Goal: Communication & Community: Answer question/provide support

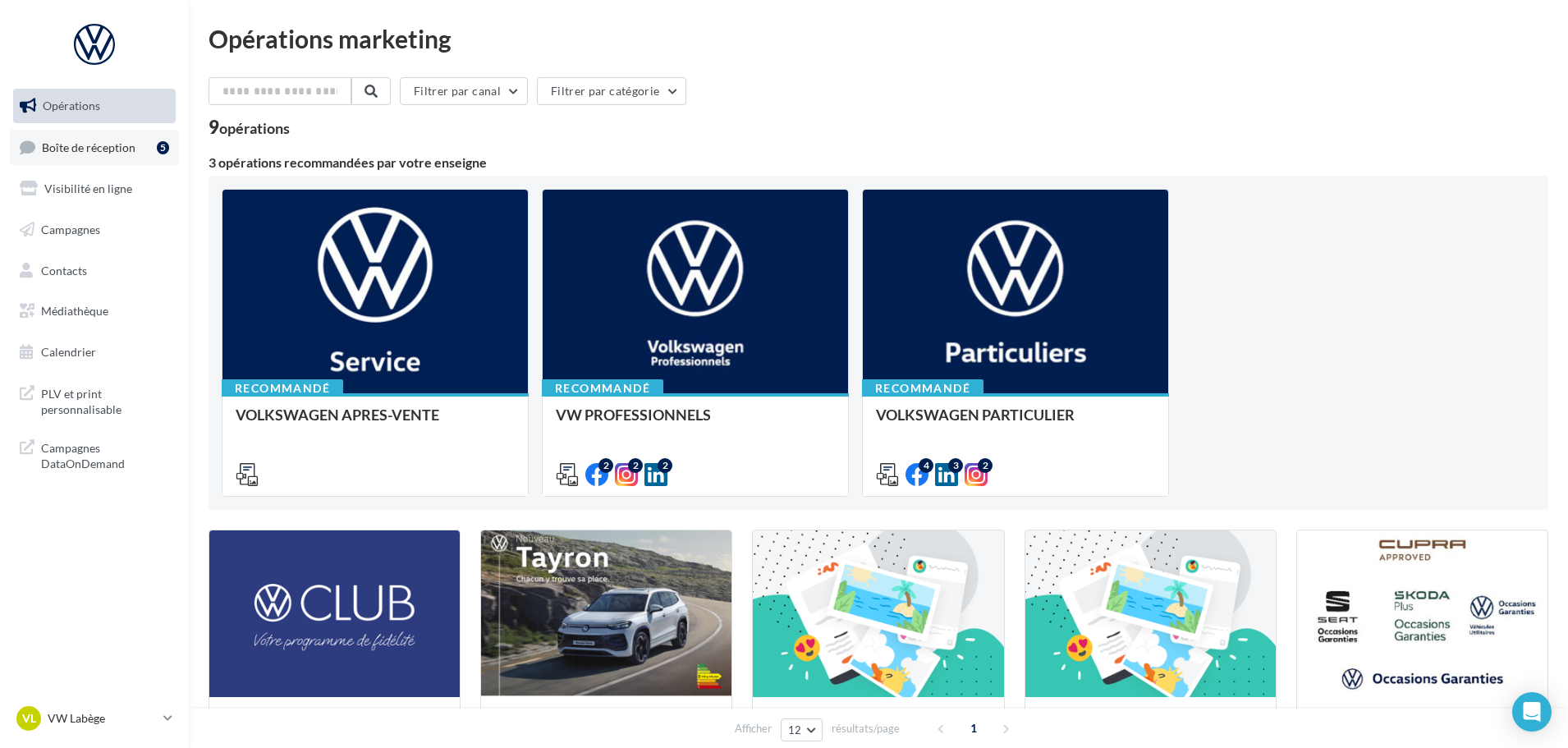
click at [91, 146] on span "Boîte de réception" at bounding box center [88, 147] width 94 height 14
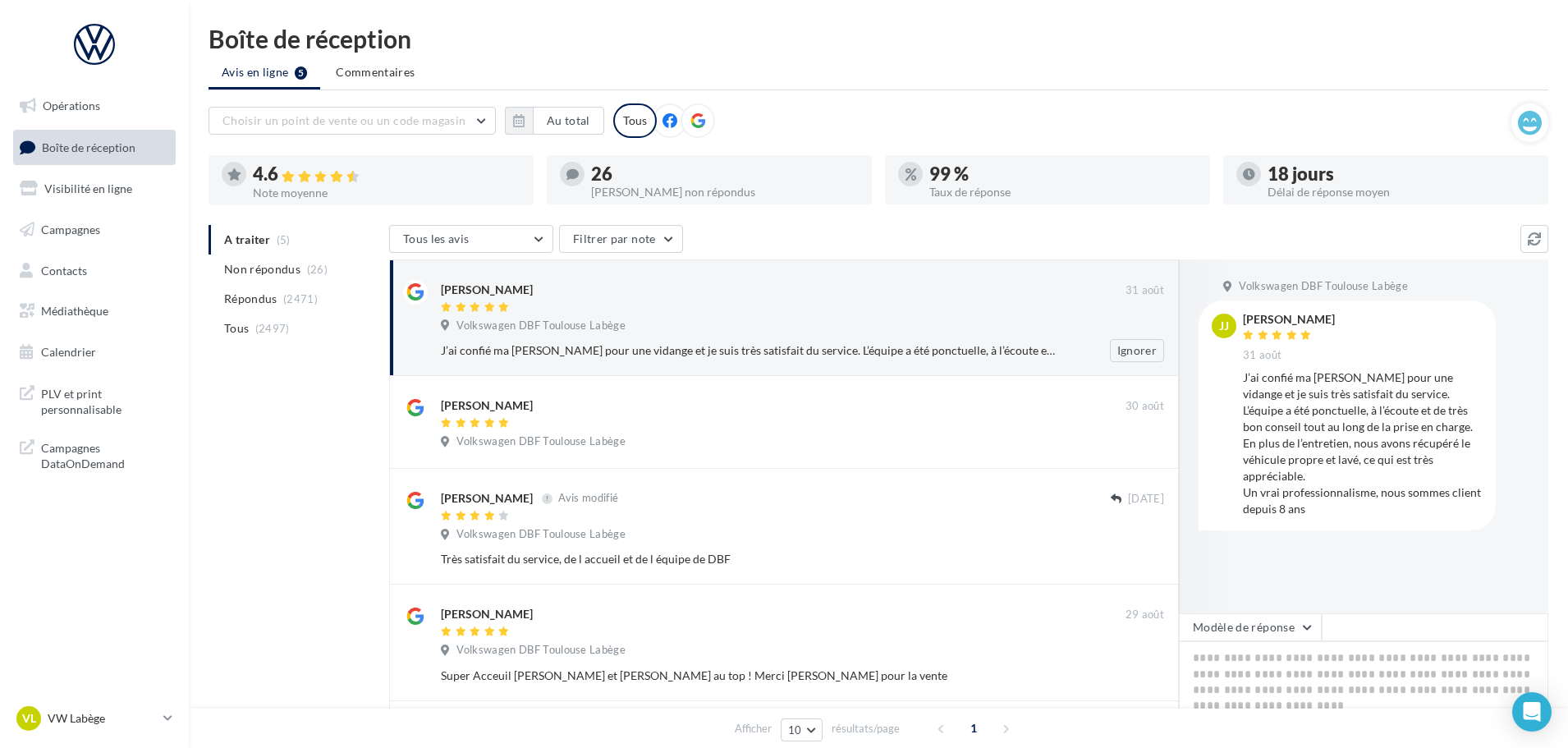
click at [799, 348] on div "J’ai confié ma [PERSON_NAME] pour une vidange et je suis très satisfait du serv…" at bounding box center [749, 350] width 617 height 16
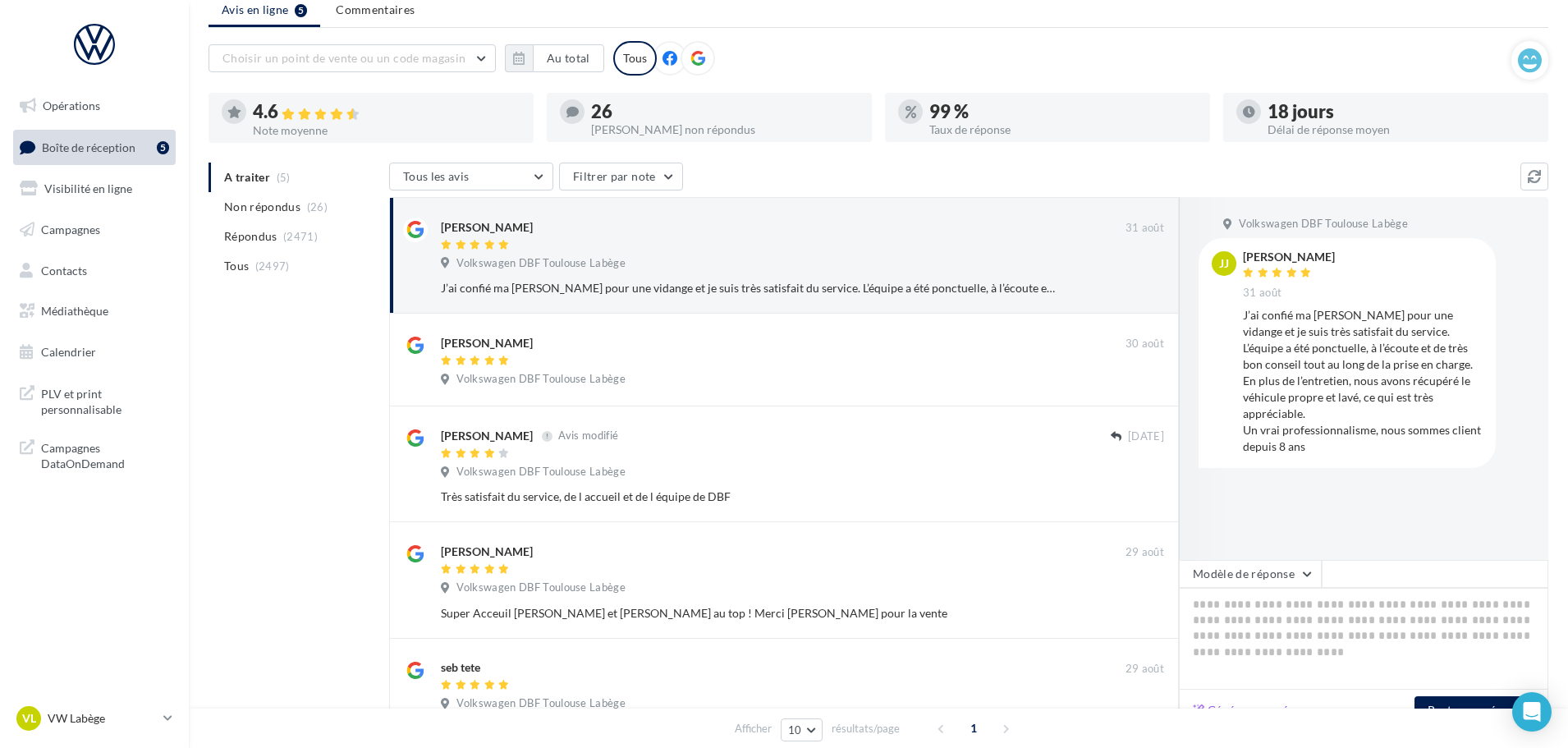
scroll to position [164, 0]
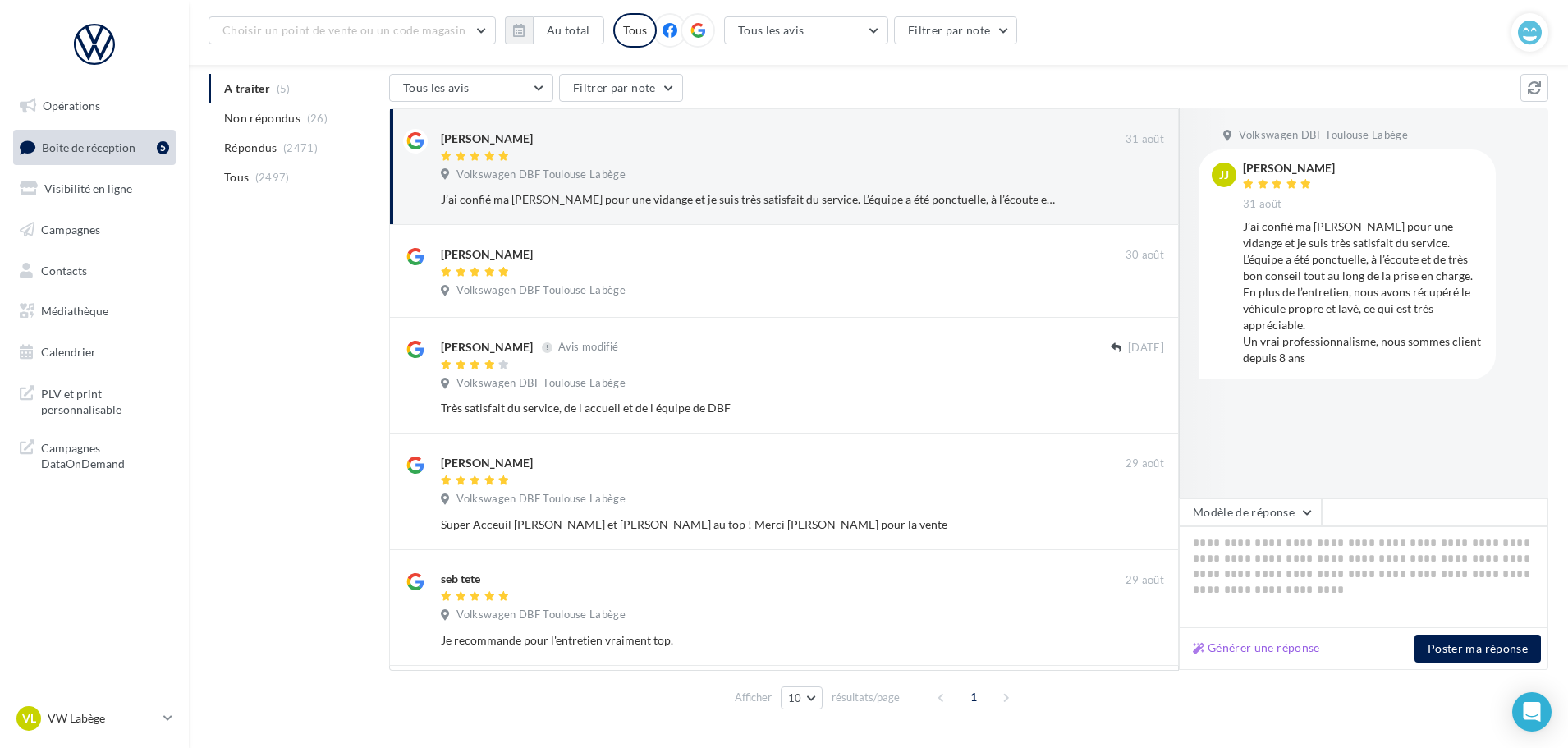
click at [1496, 664] on div "Générer une réponse Poster ma réponse" at bounding box center [1363, 649] width 370 height 42
click at [1470, 644] on button "Poster ma réponse" at bounding box center [1477, 648] width 126 height 28
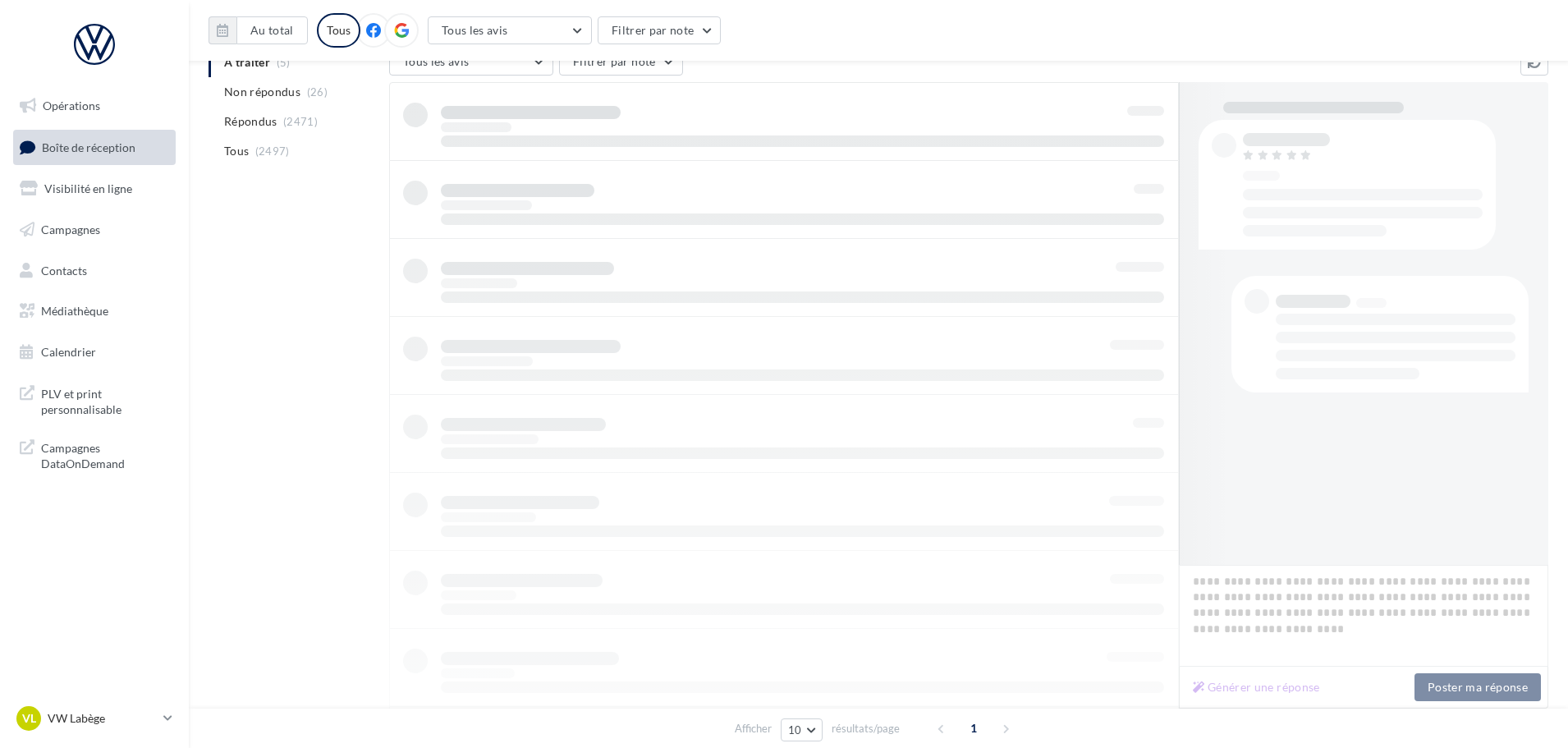
scroll to position [190, 0]
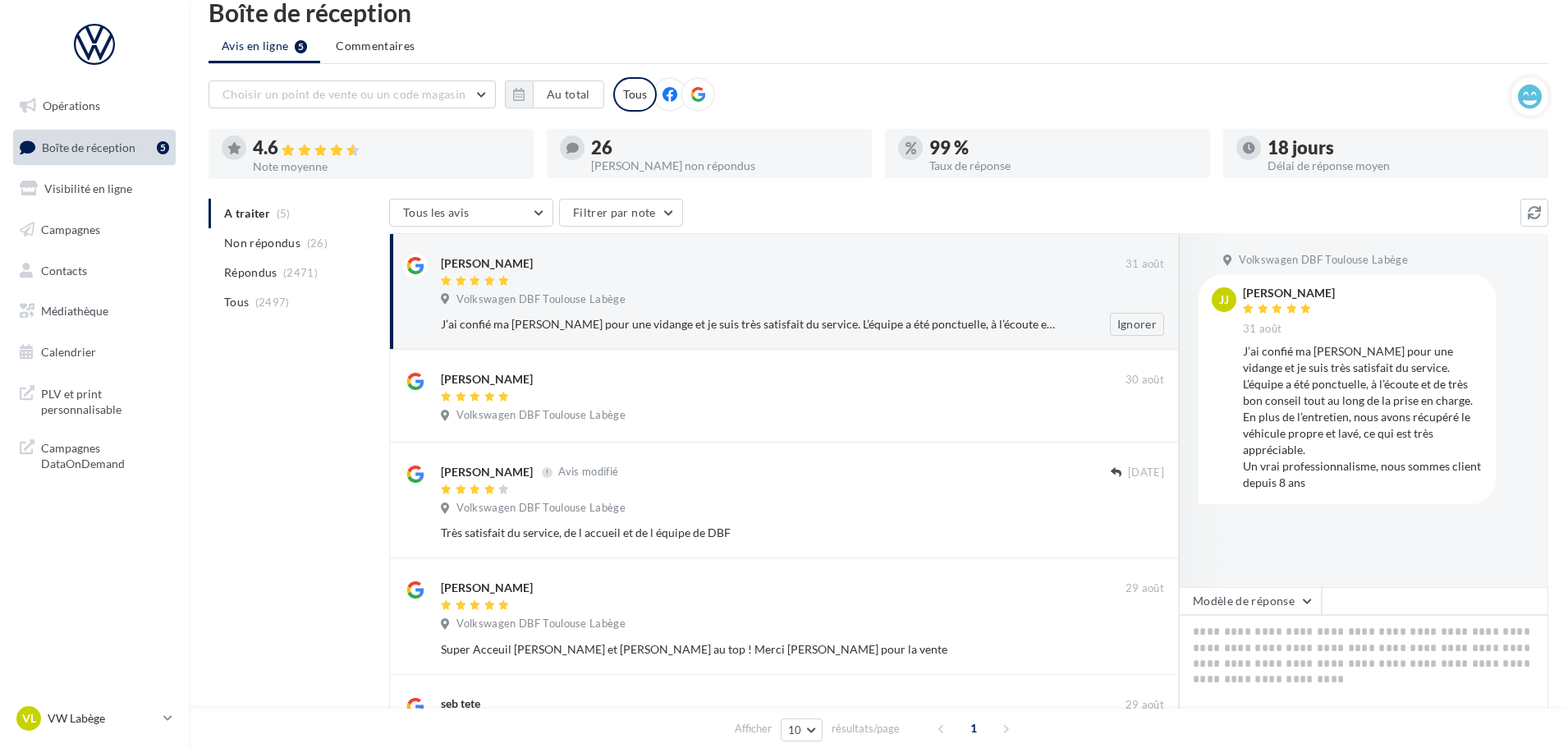
click at [665, 305] on div "Volkswagen DBF Toulouse Labège" at bounding box center [802, 301] width 723 height 18
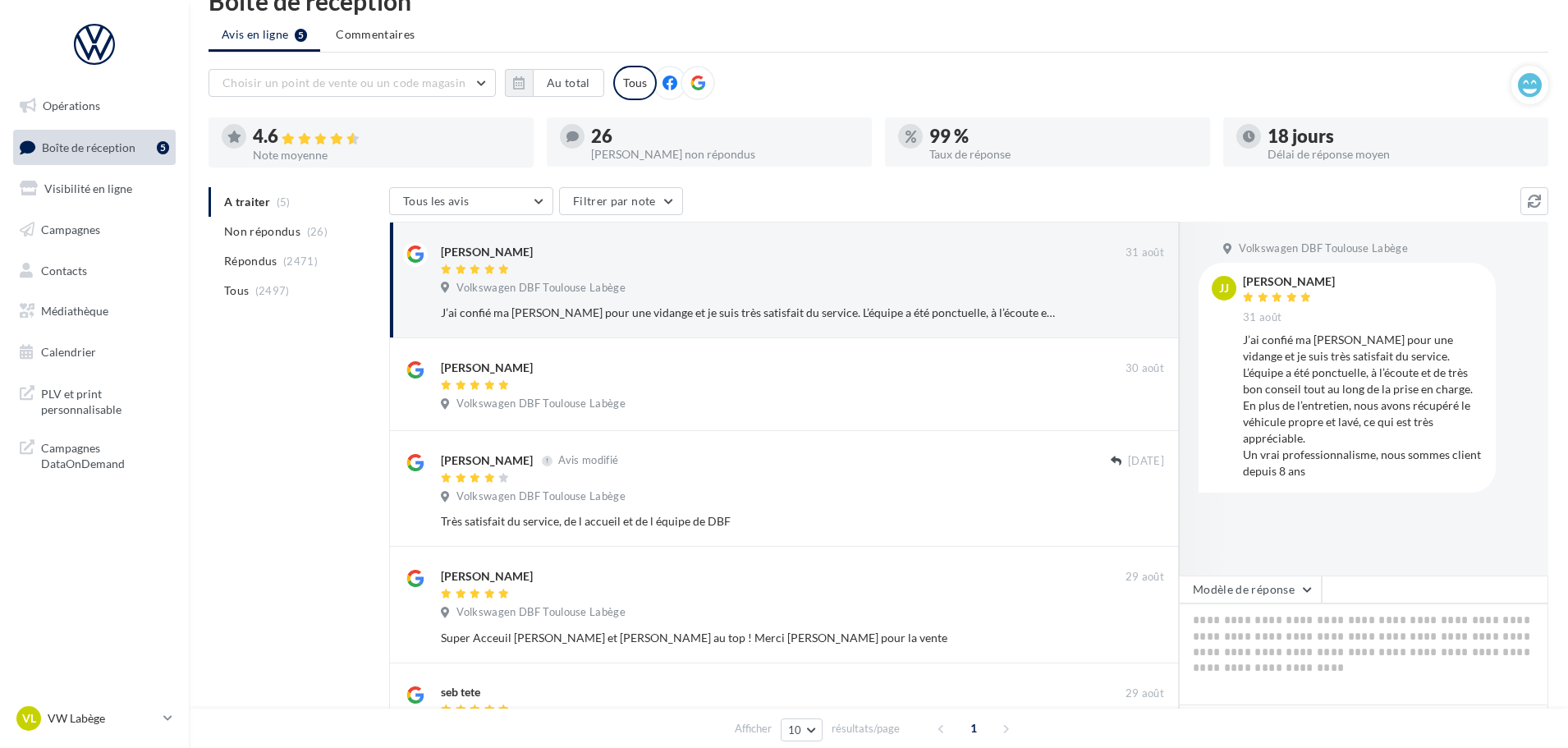
scroll to position [185, 0]
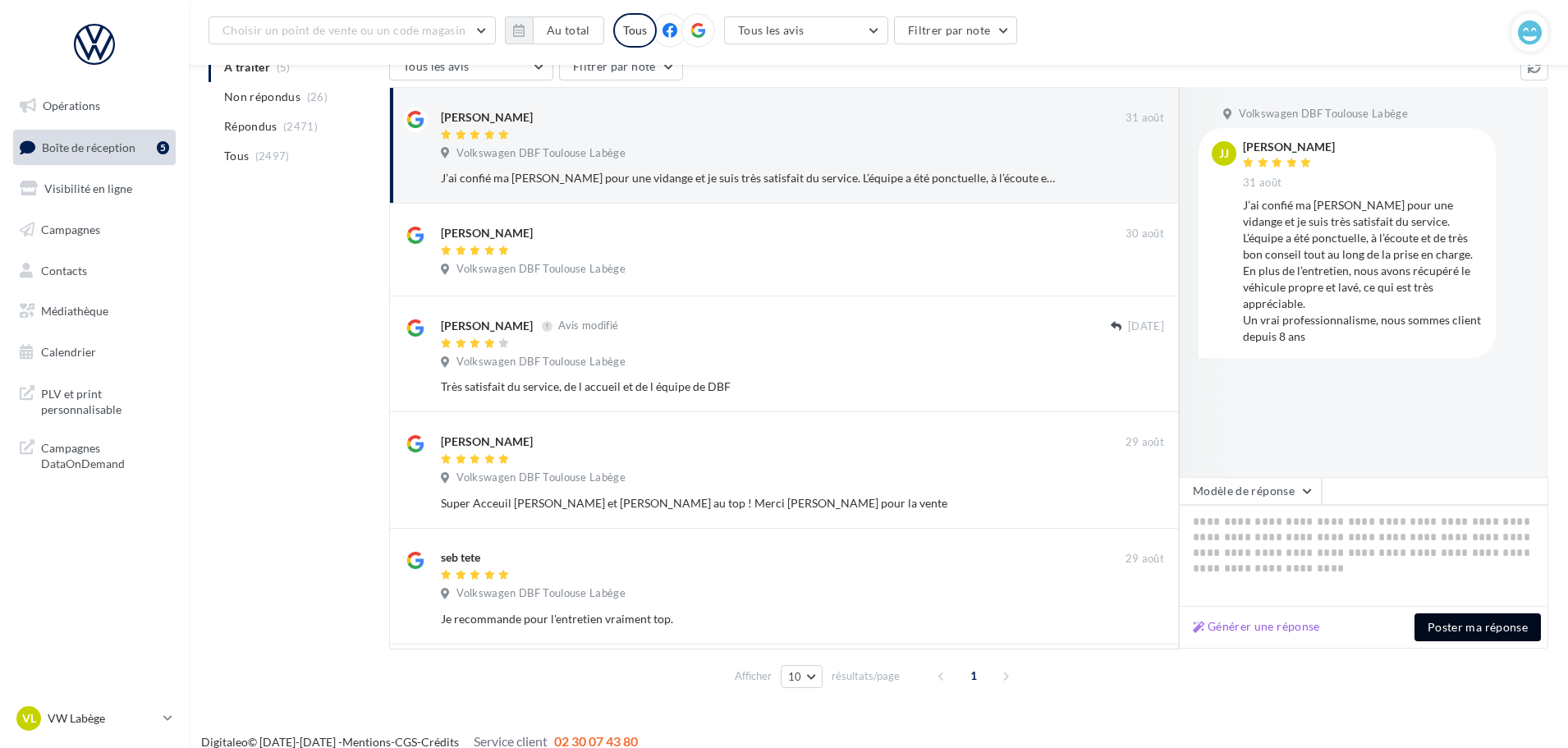
click at [1458, 615] on button "Poster ma réponse" at bounding box center [1477, 626] width 126 height 28
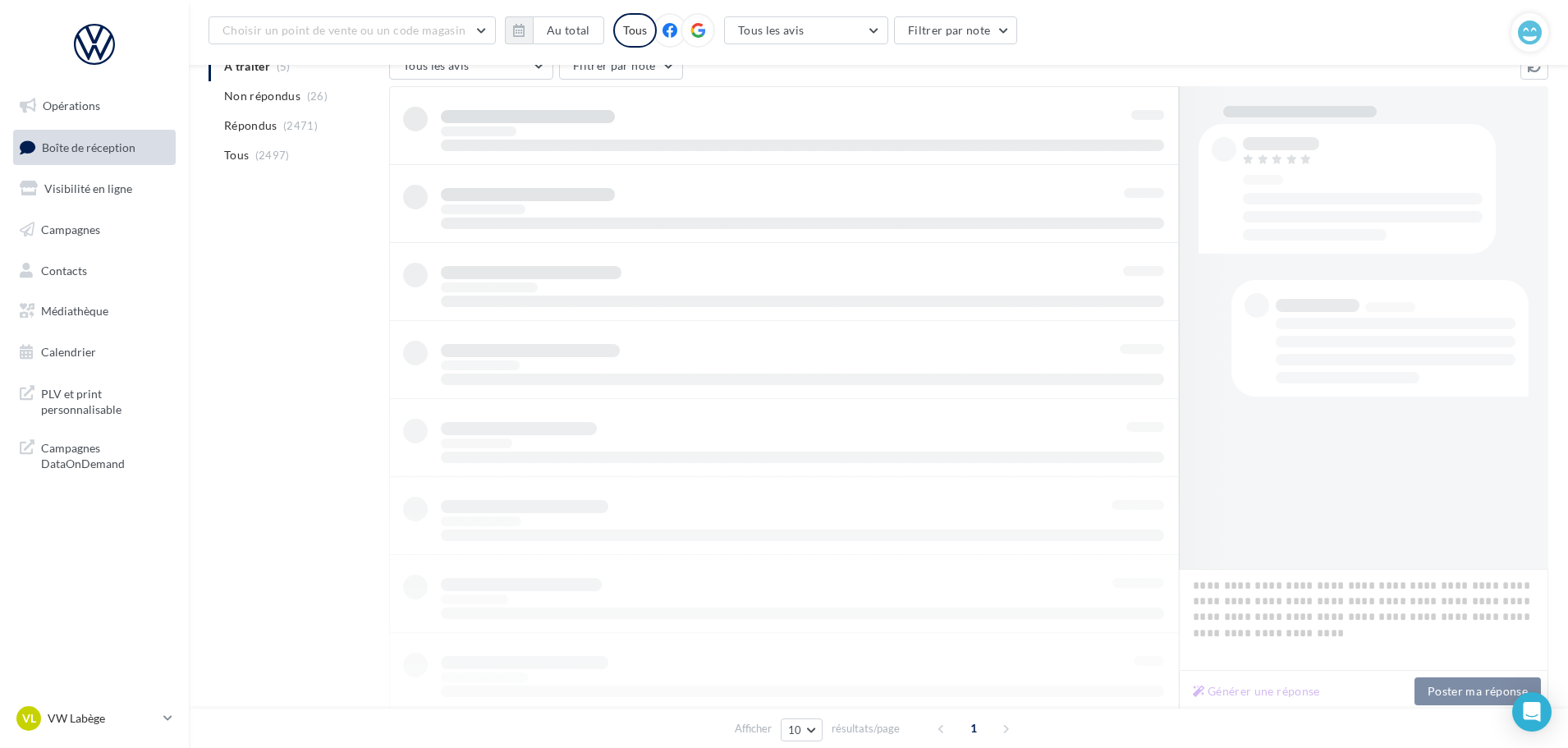
scroll to position [190, 0]
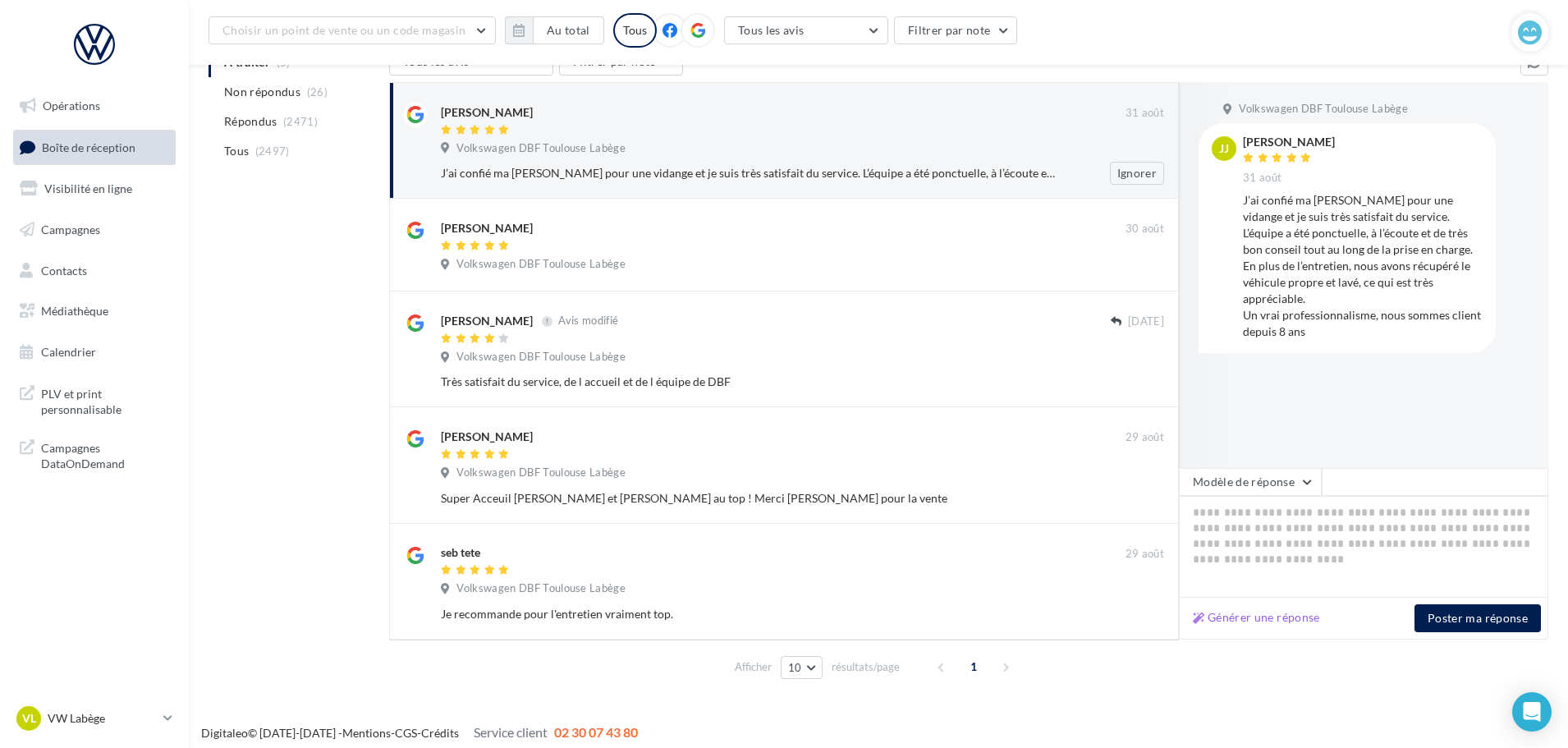
click at [601, 124] on div at bounding box center [783, 130] width 685 height 14
click at [1266, 623] on button "Générer une réponse" at bounding box center [1256, 617] width 140 height 19
type textarea "**********"
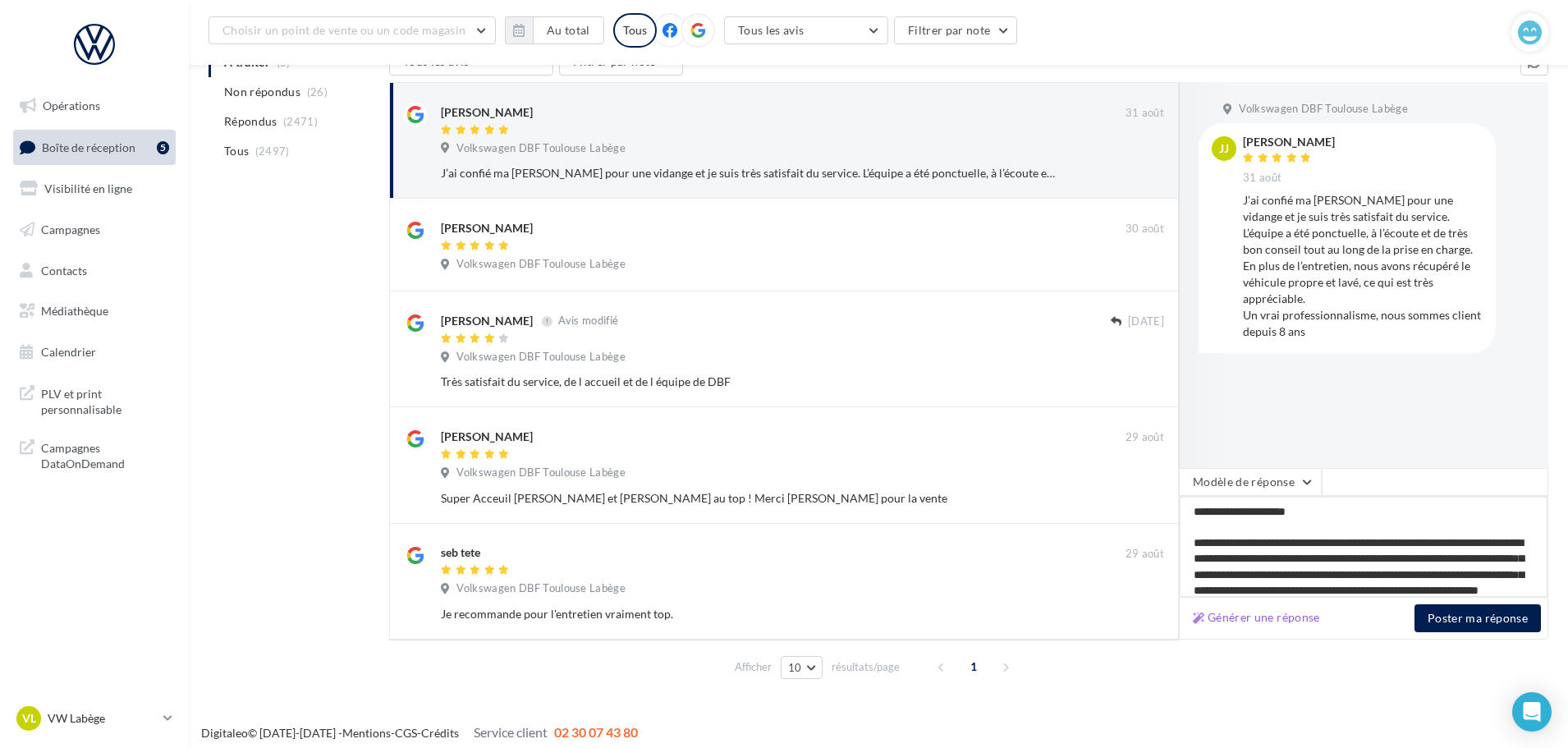
drag, startPoint x: 1221, startPoint y: 513, endPoint x: 1181, endPoint y: 510, distance: 40.1
click at [1191, 513] on textarea "**********" at bounding box center [1363, 546] width 370 height 101
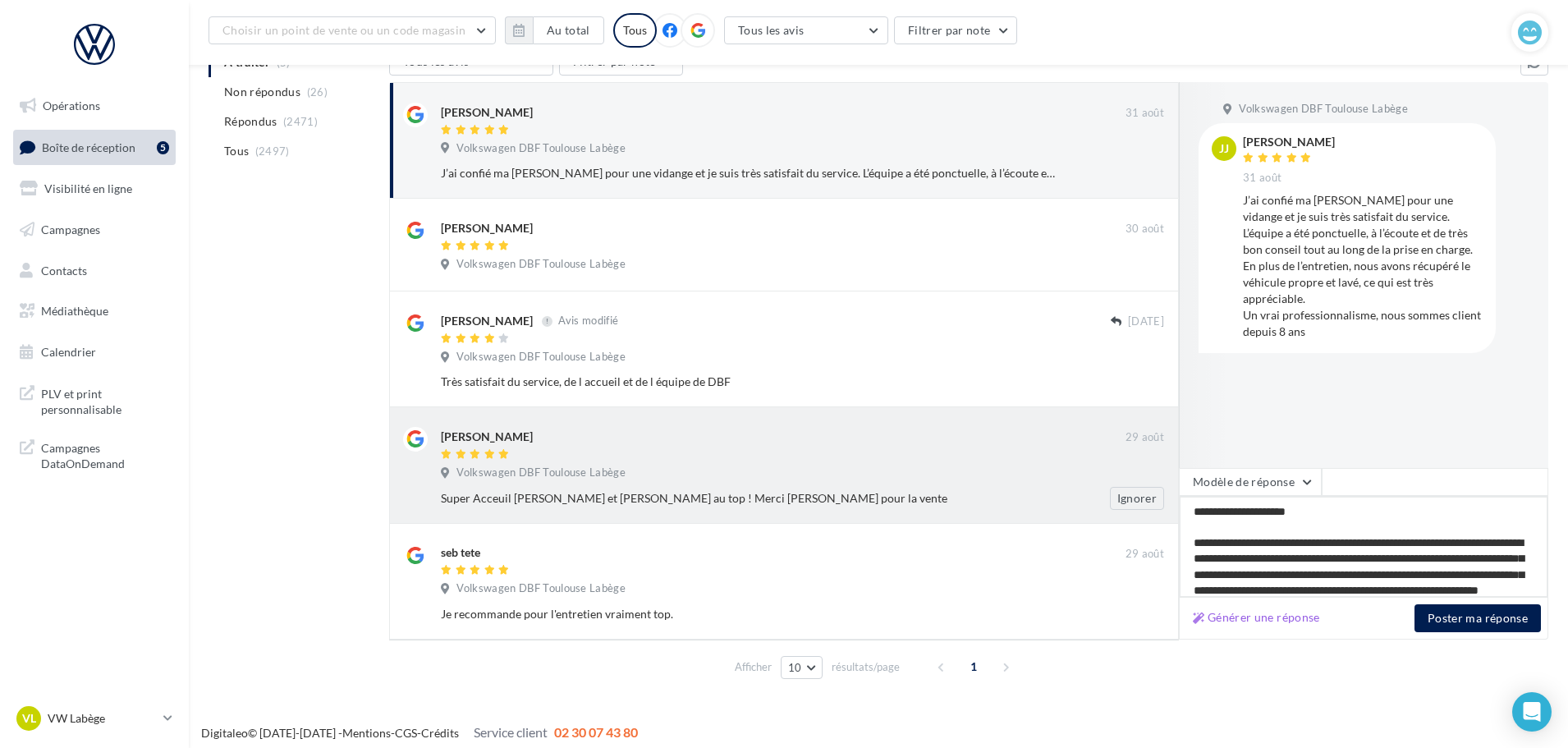
type textarea "**********"
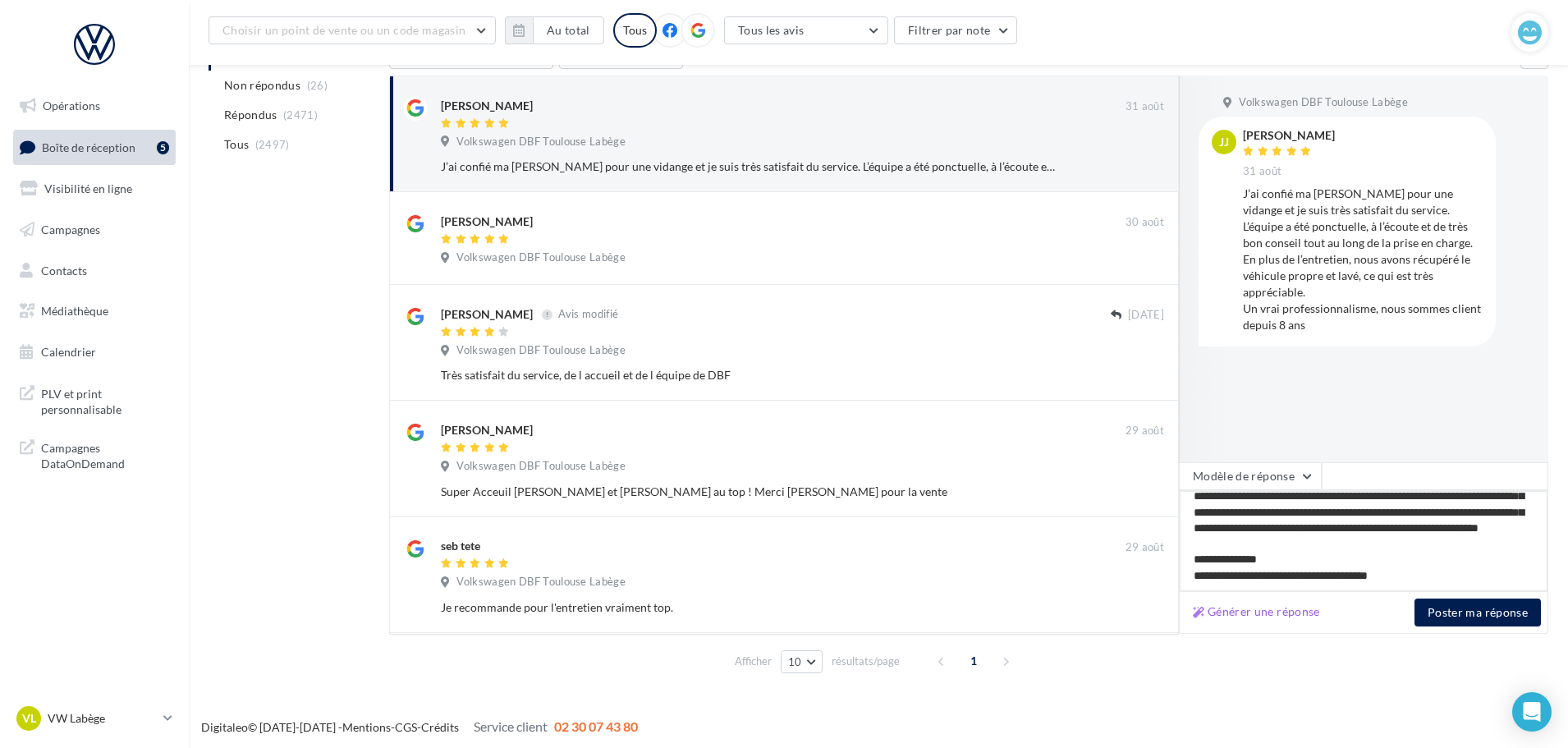
scroll to position [201, 0]
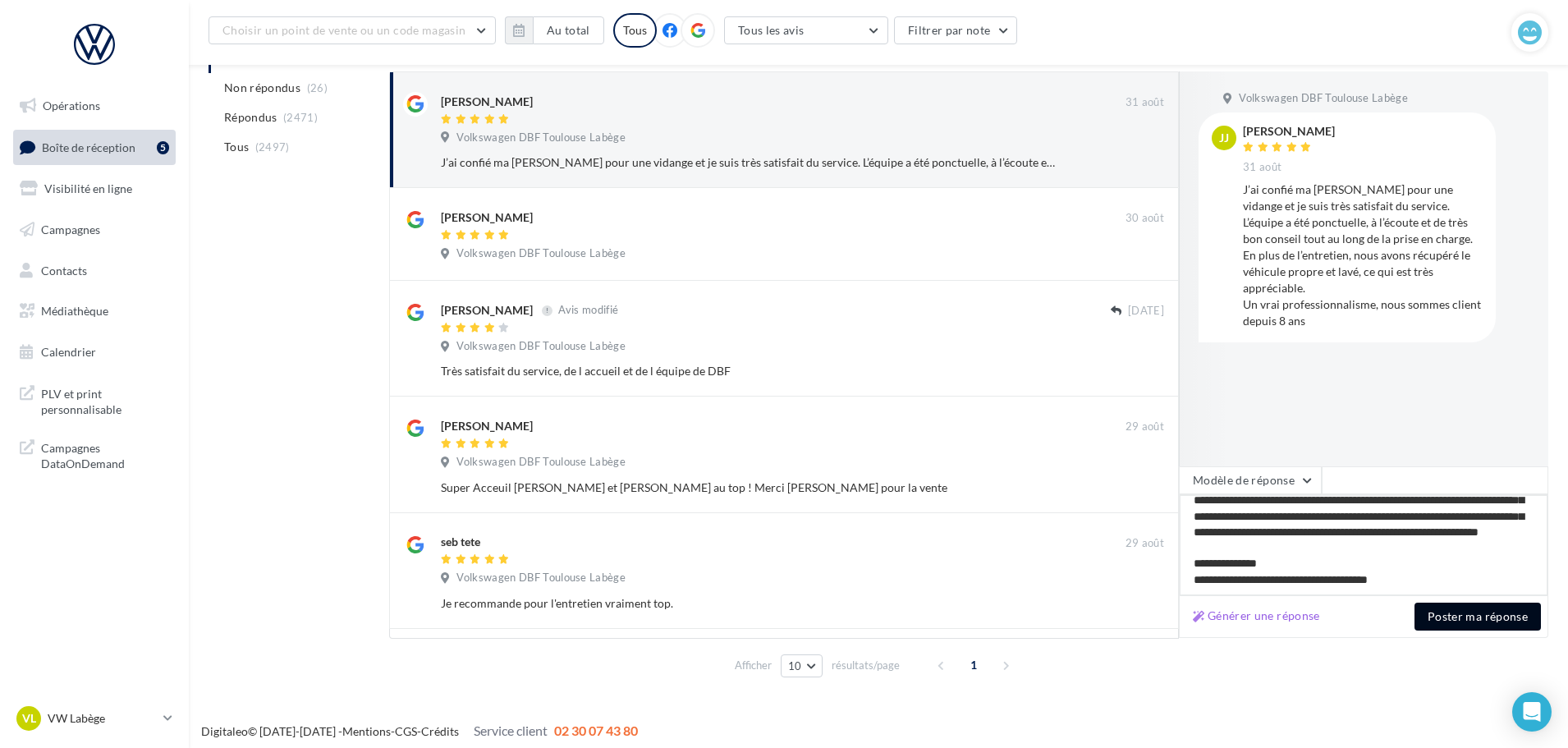
type textarea "**********"
click at [1495, 612] on button "Poster ma réponse" at bounding box center [1477, 616] width 126 height 28
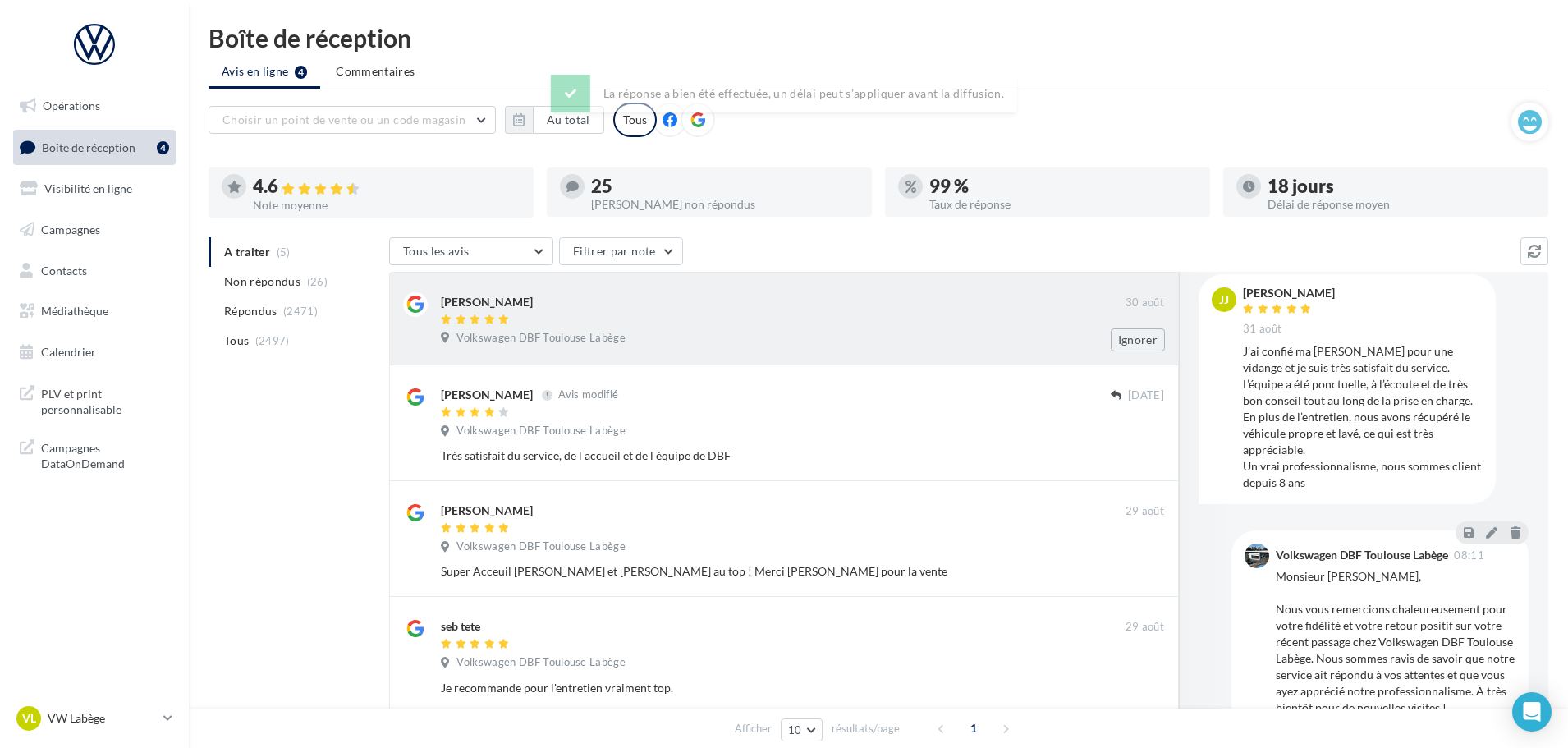
scroll to position [0, 0]
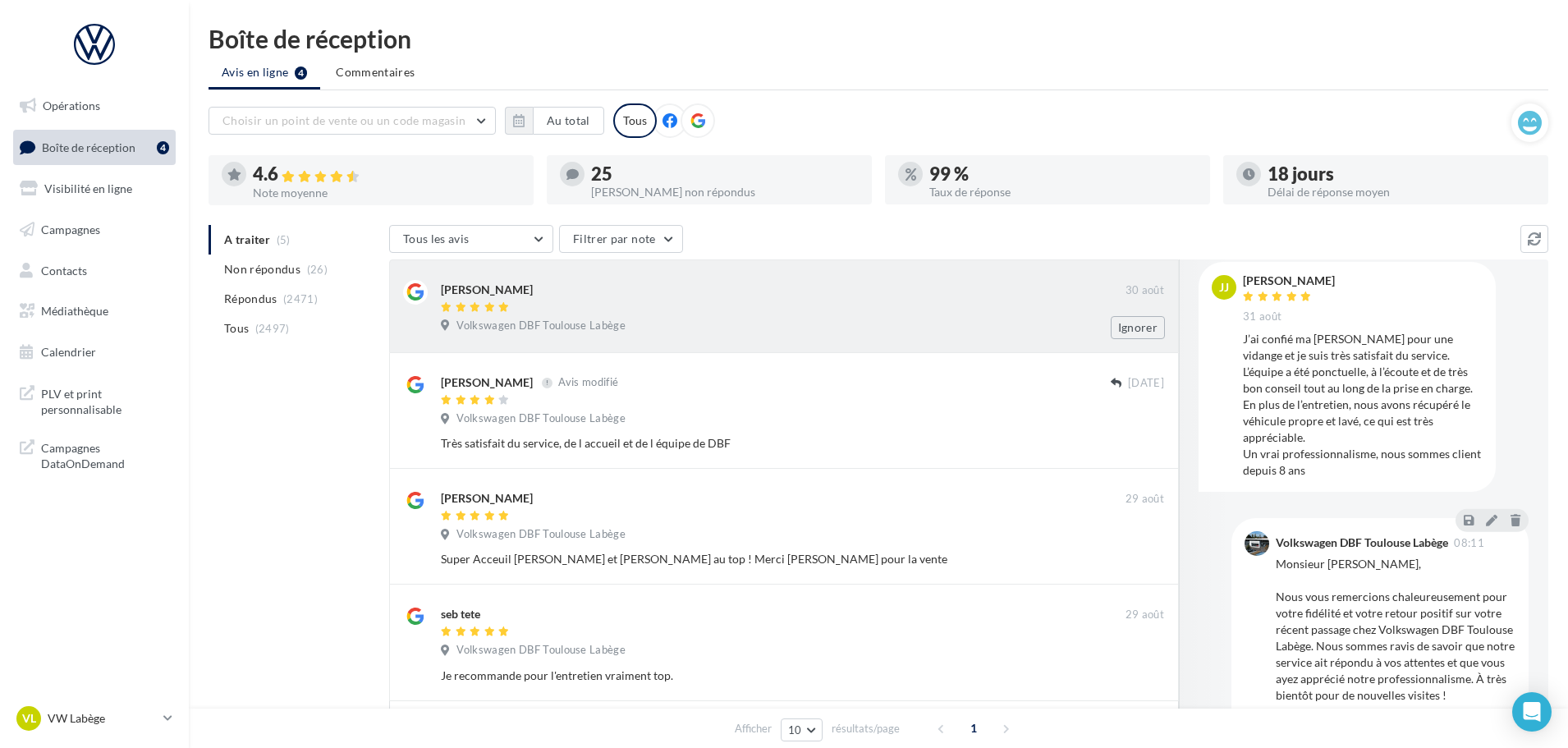
click at [676, 316] on div "Patrick VIDAL 30 août Volkswagen DBF Toulouse Labège Ignorer" at bounding box center [802, 309] width 723 height 59
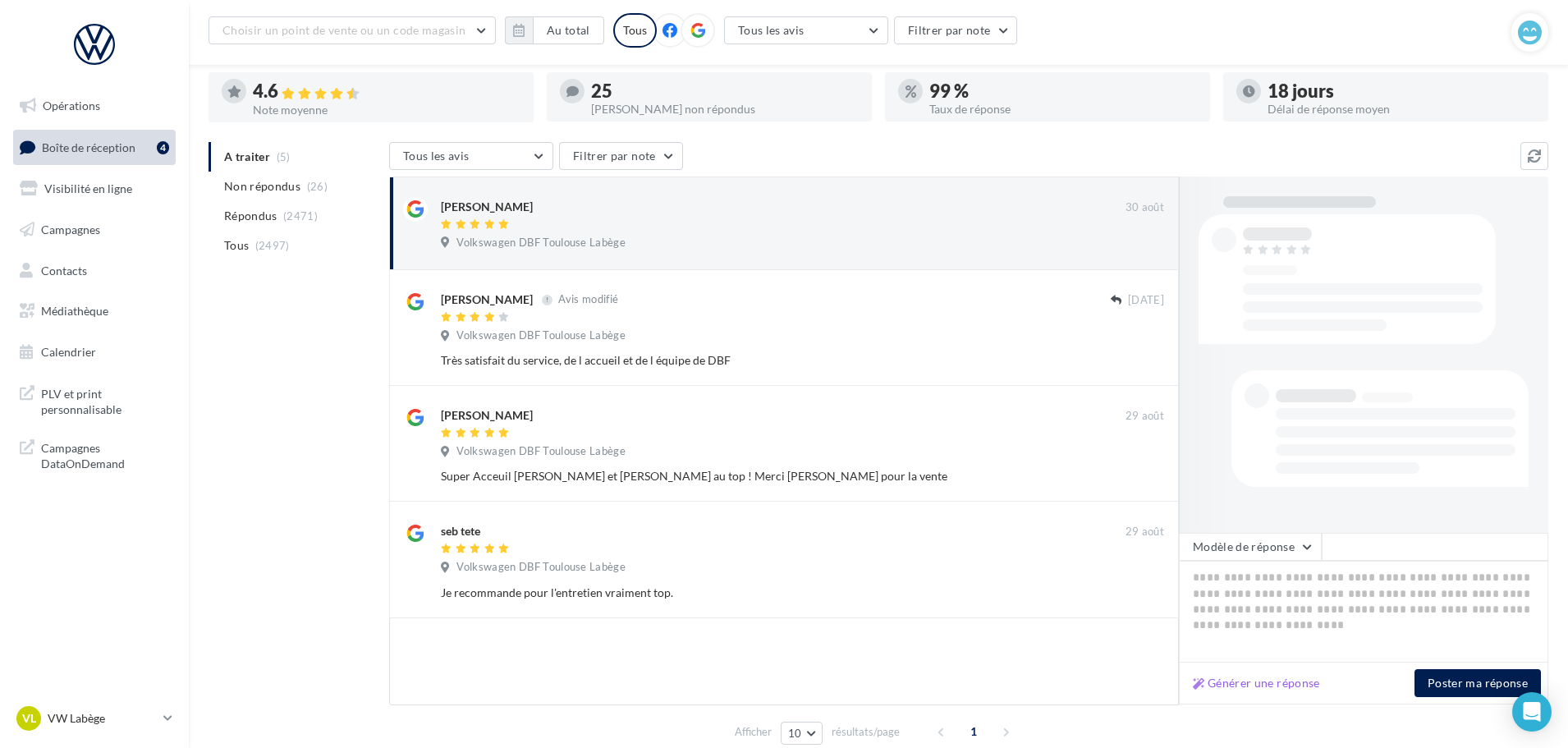
scroll to position [154, 0]
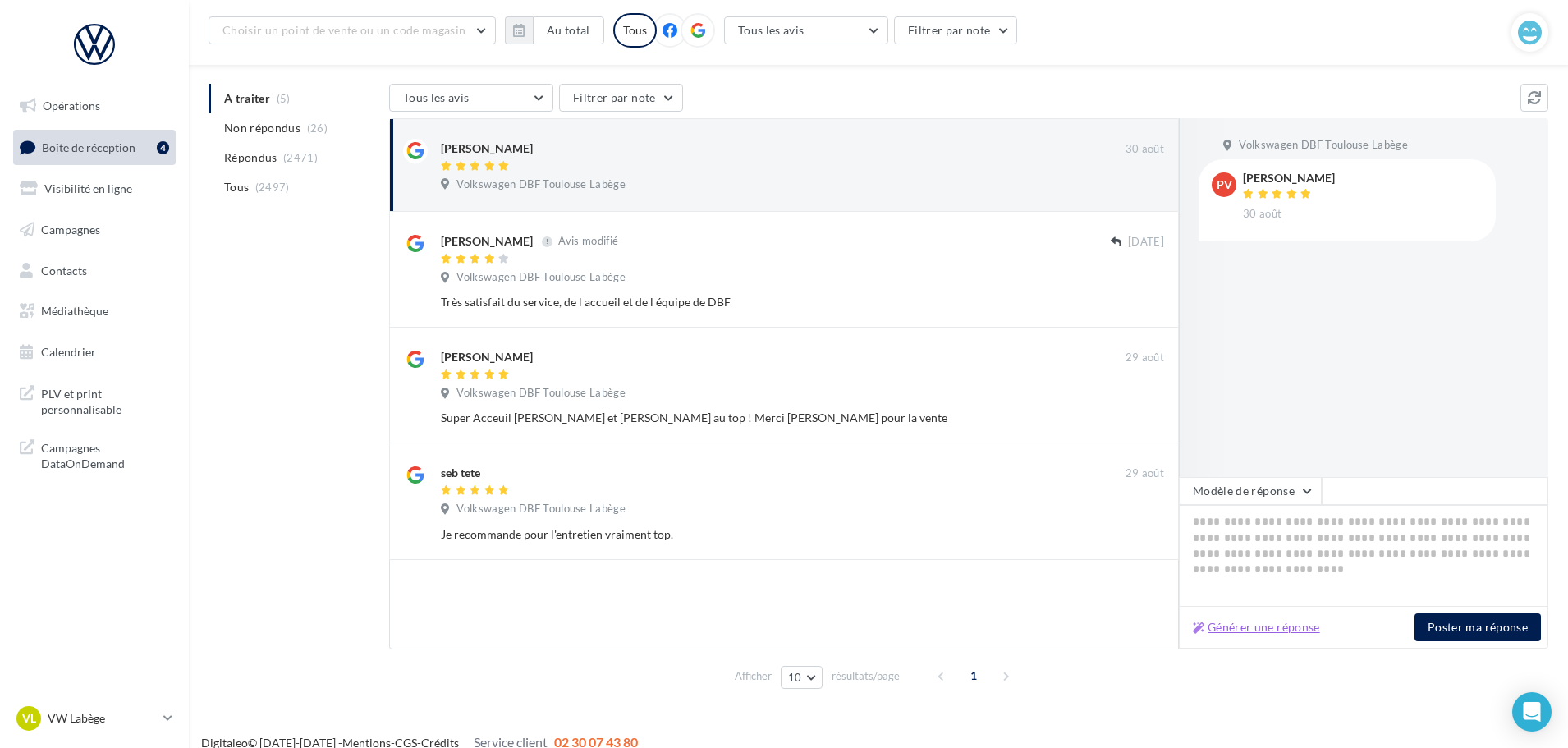
click at [1260, 629] on button "Générer une réponse" at bounding box center [1256, 626] width 140 height 19
type textarea "**********"
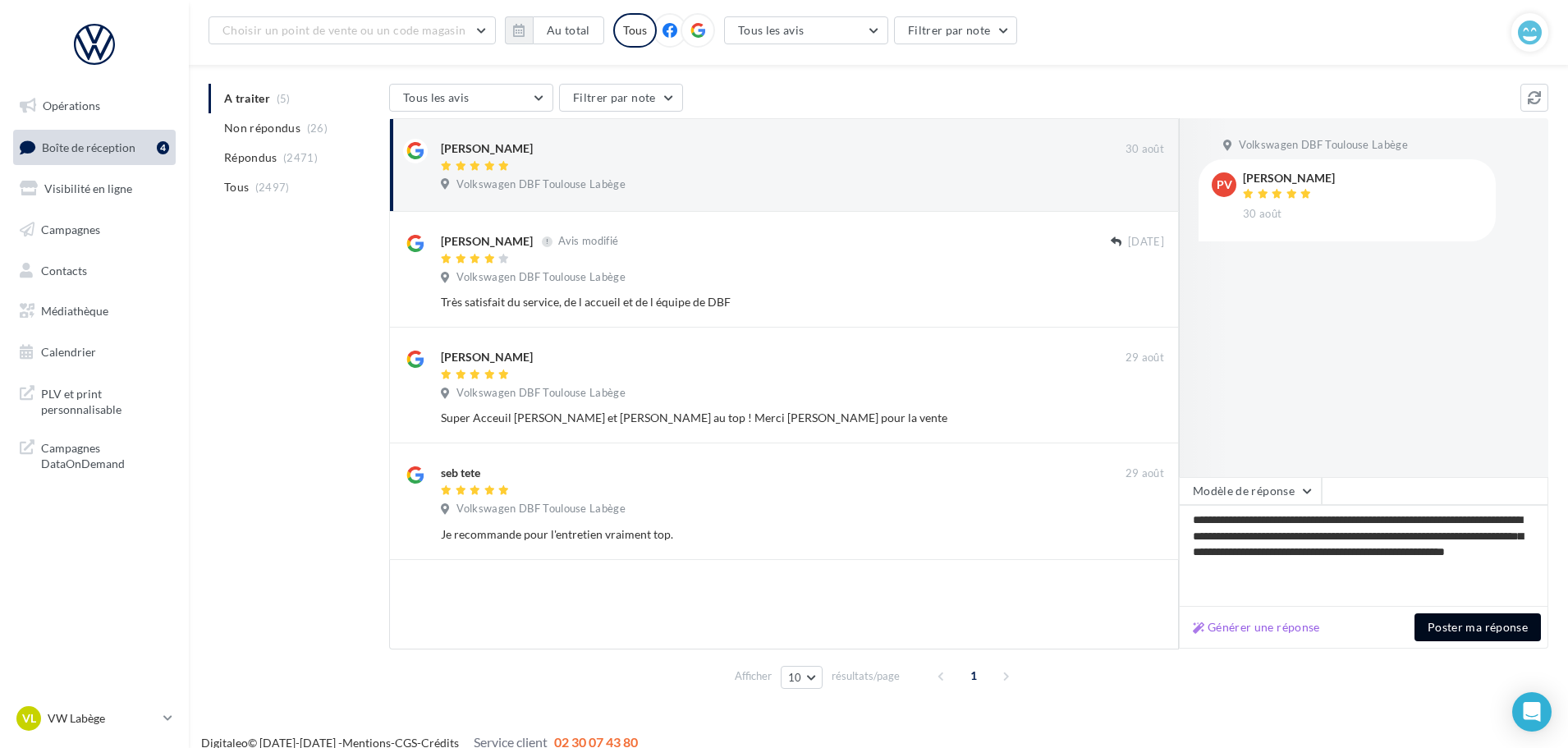
click at [1457, 618] on button "Poster ma réponse" at bounding box center [1477, 626] width 126 height 28
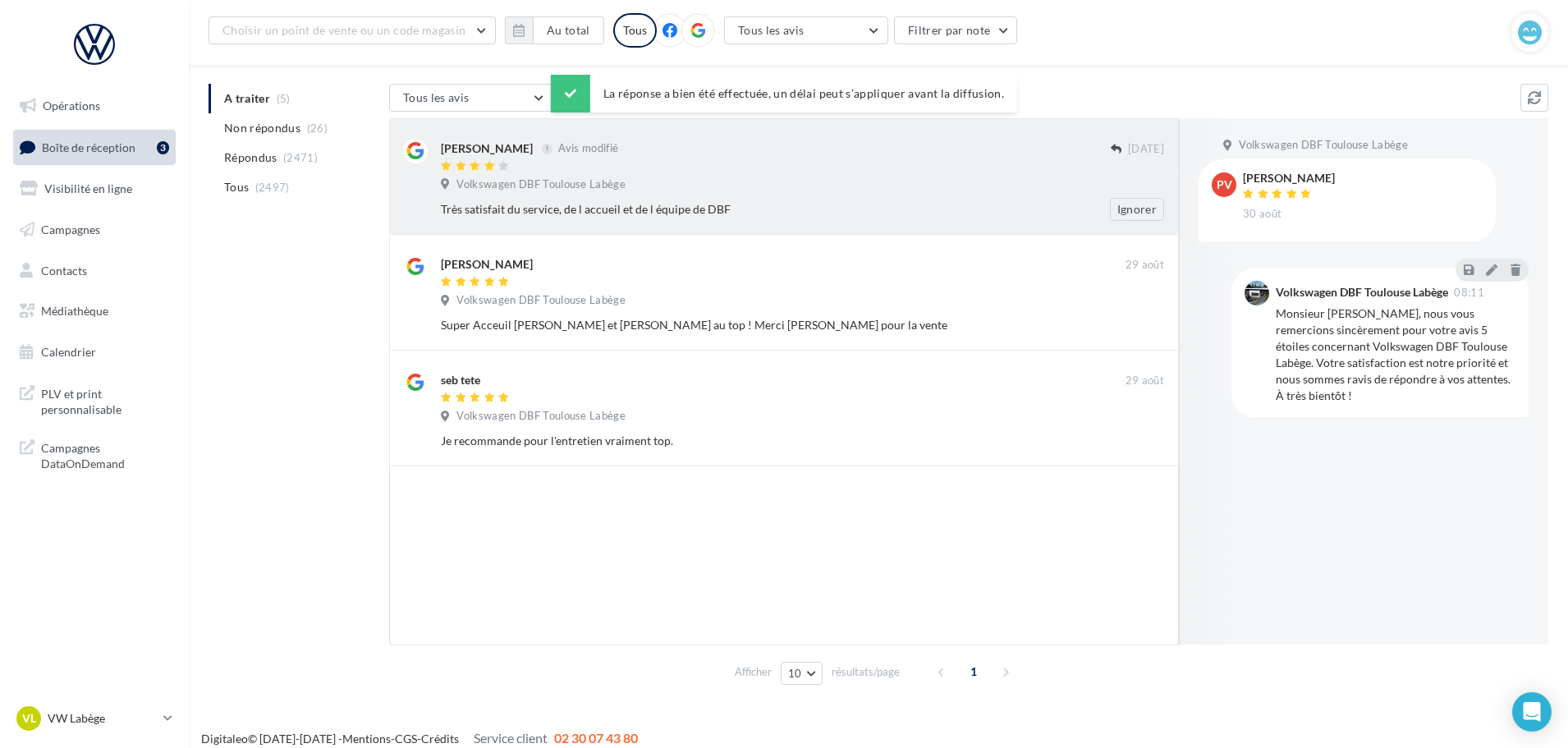
click at [631, 180] on div "Volkswagen DBF Toulouse Labège" at bounding box center [802, 186] width 723 height 18
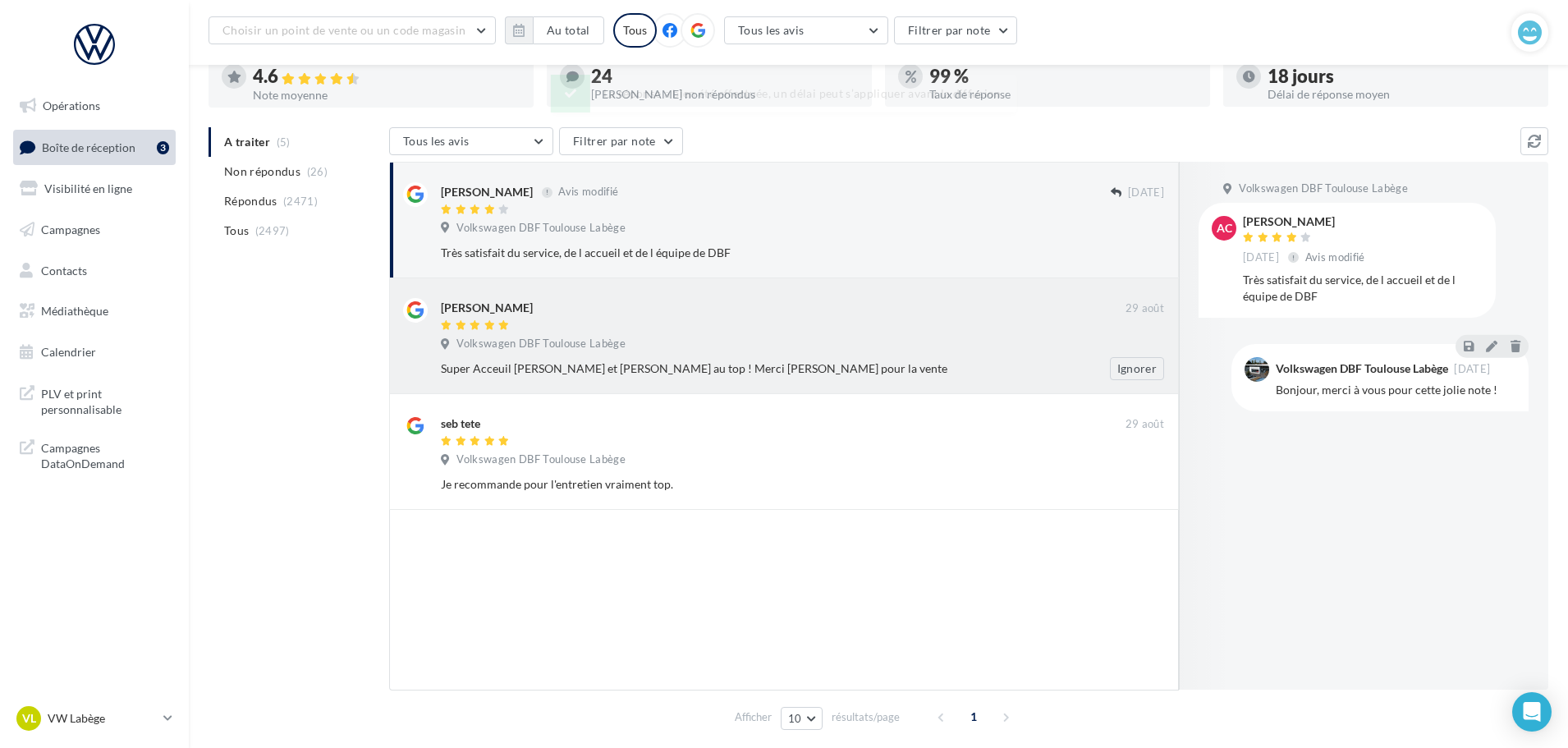
scroll to position [0, 0]
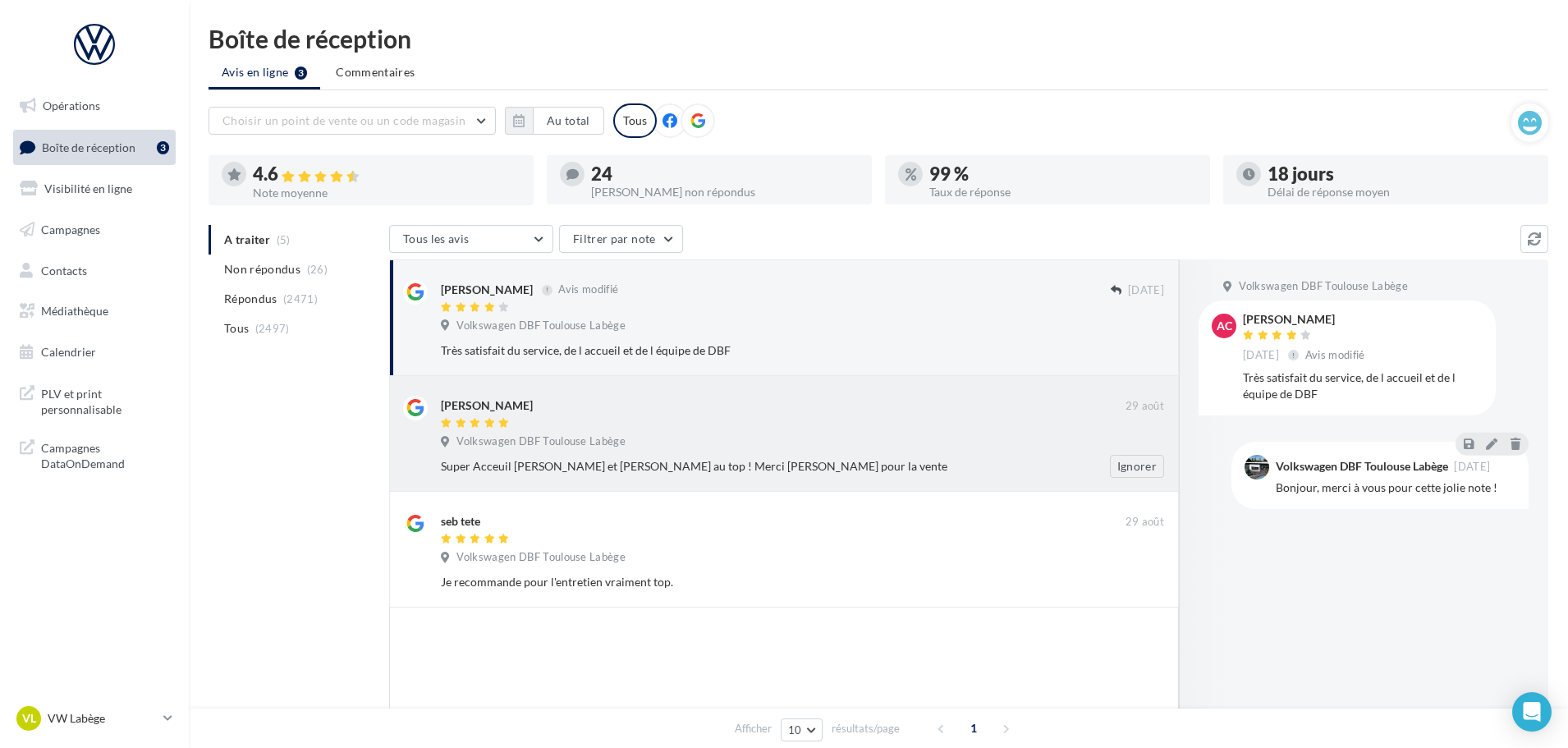
click at [667, 442] on div "Volkswagen DBF Toulouse Labège" at bounding box center [802, 443] width 723 height 18
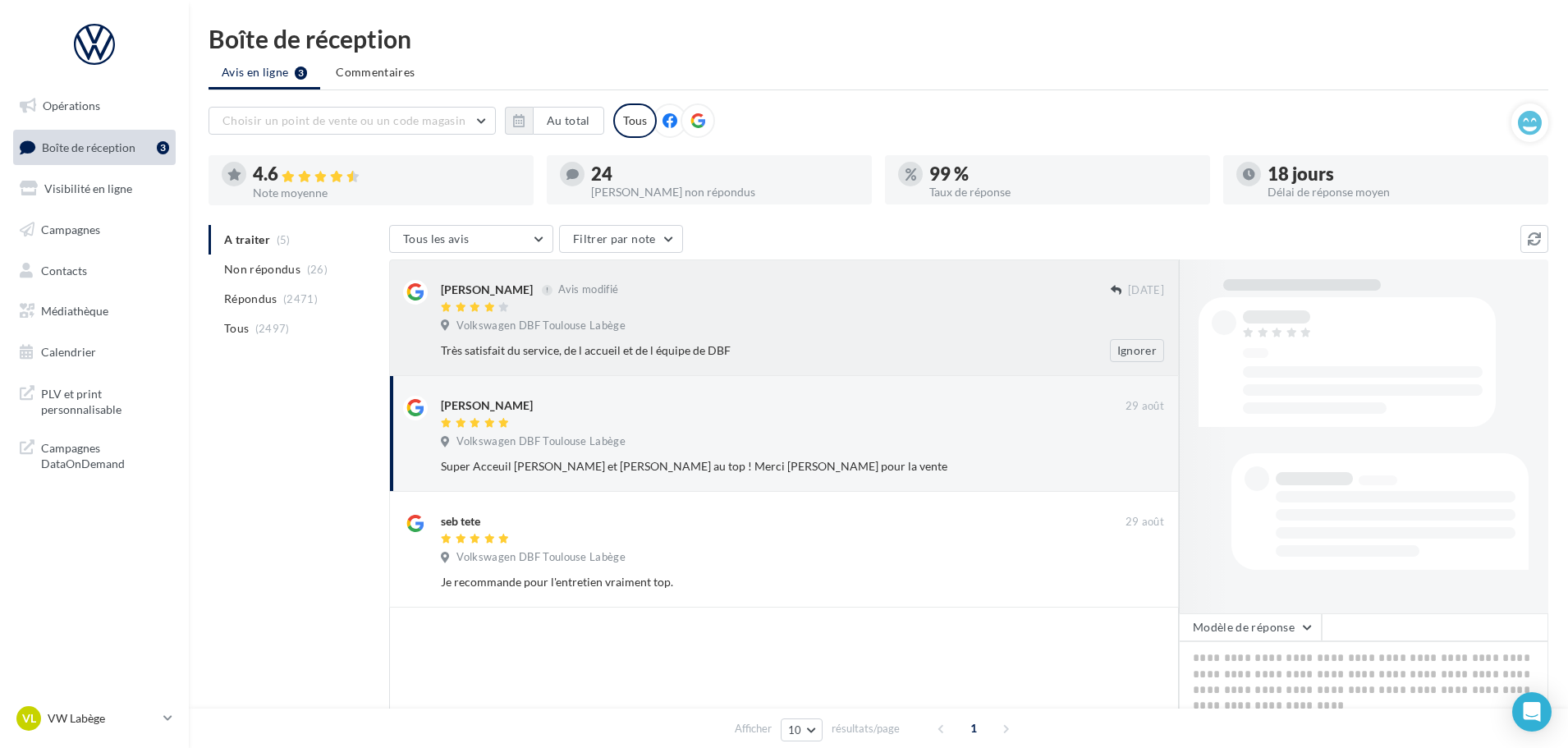
click at [665, 297] on div "Alexandre Clavel Avis modifié" at bounding box center [776, 289] width 670 height 17
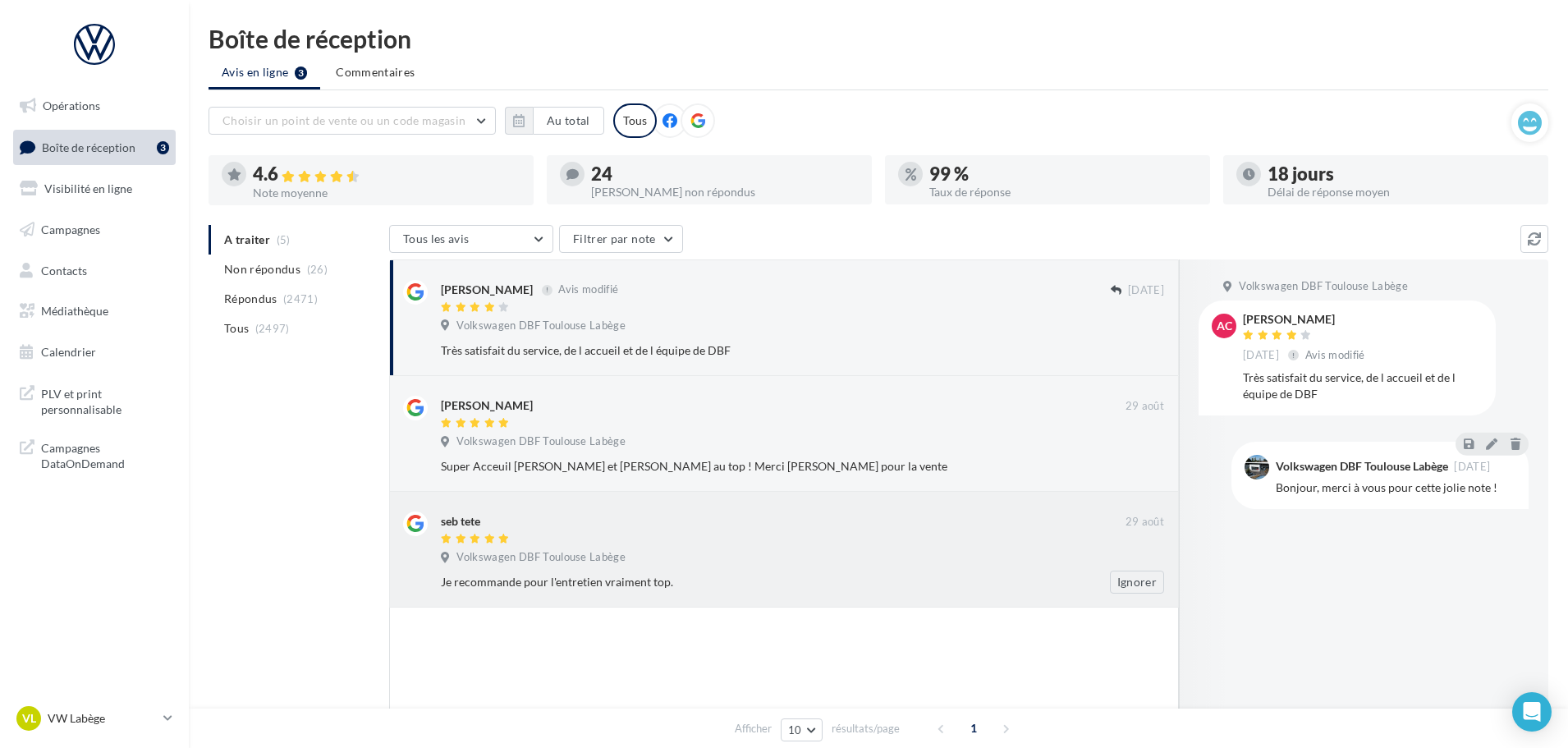
click at [692, 491] on div "Alexandre Clavel Avis modifié 10/12/2019 Volkswagen DBF Toulouse Labège Très sa…" at bounding box center [784, 433] width 790 height 348
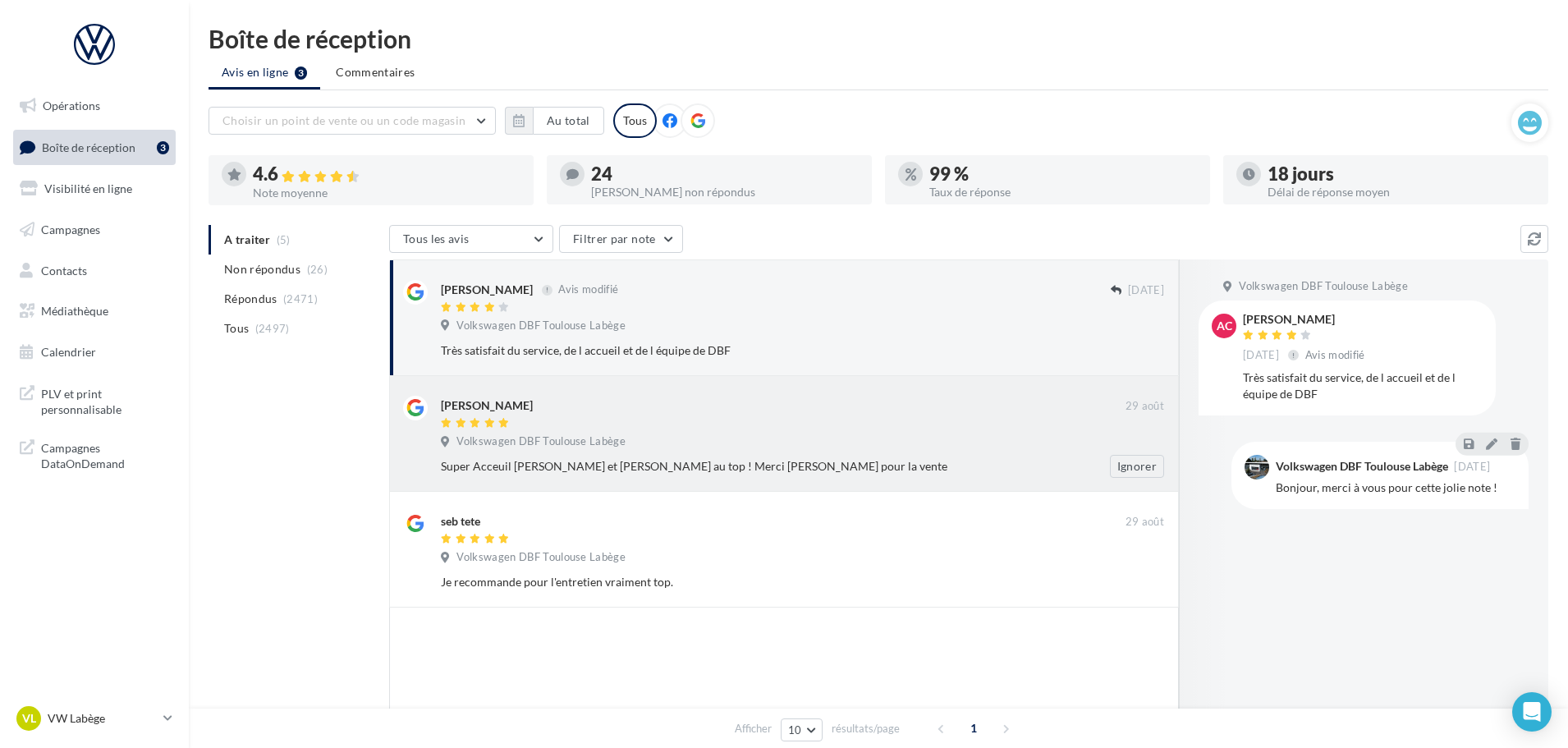
click at [665, 437] on div "Volkswagen DBF Toulouse Labège" at bounding box center [802, 443] width 723 height 18
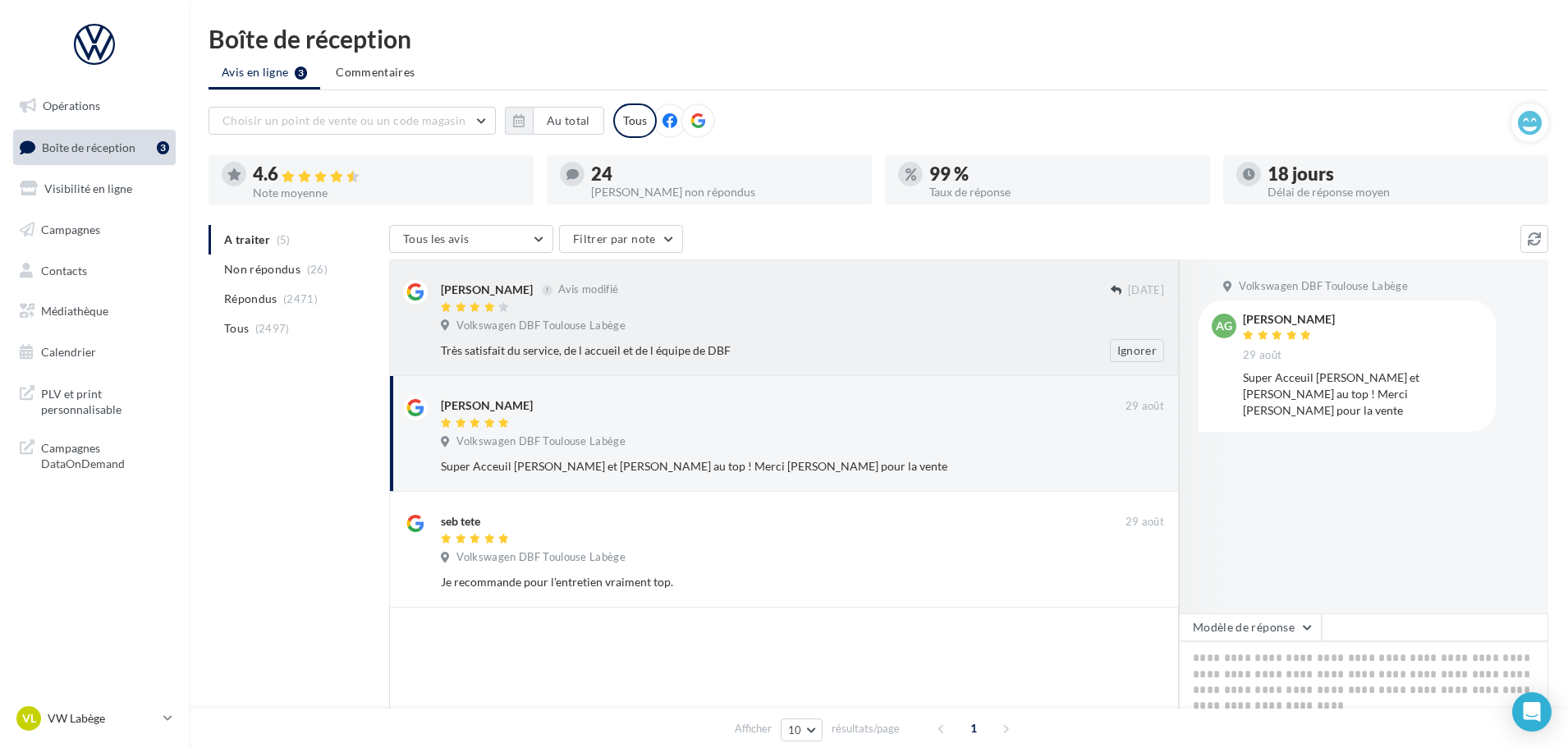
click at [641, 342] on div "Très satisfait du service, de l accueil et de l équipe de DBF Ignorer" at bounding box center [809, 350] width 737 height 23
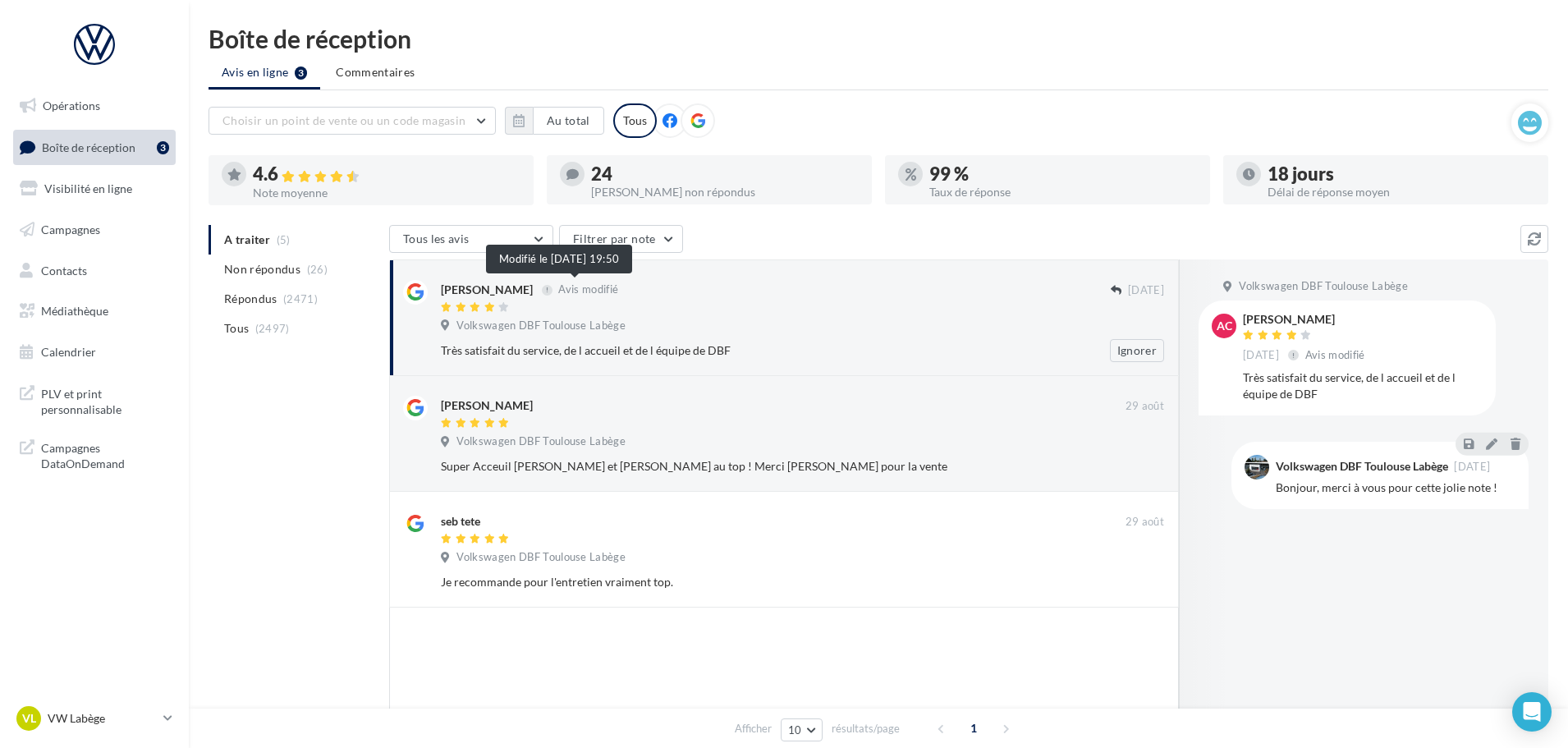
click at [595, 286] on span "Avis modifié" at bounding box center [588, 290] width 60 height 14
click at [744, 442] on div "Volkswagen DBF Toulouse Labège" at bounding box center [802, 443] width 723 height 18
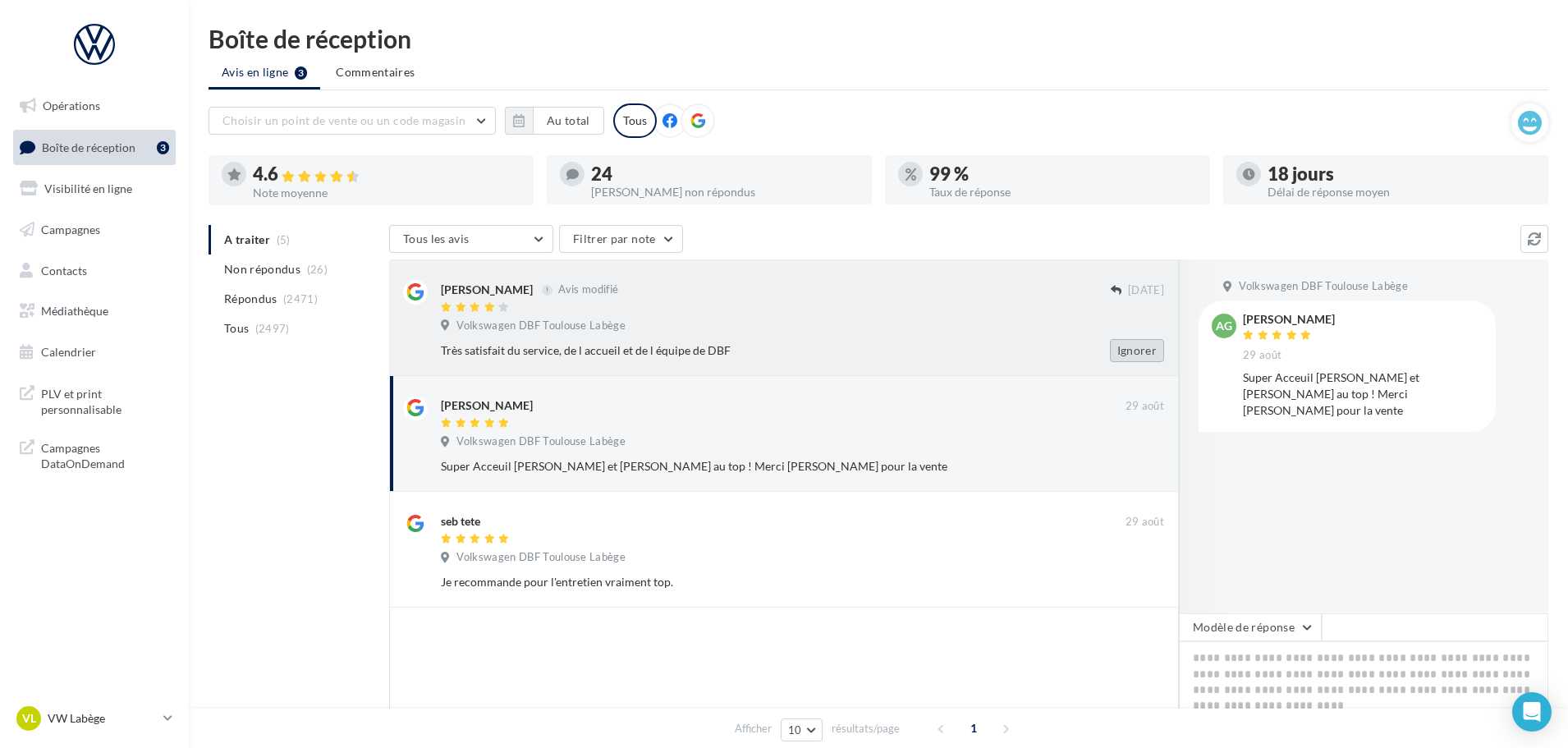
click at [1124, 353] on button "Ignorer" at bounding box center [1137, 350] width 54 height 23
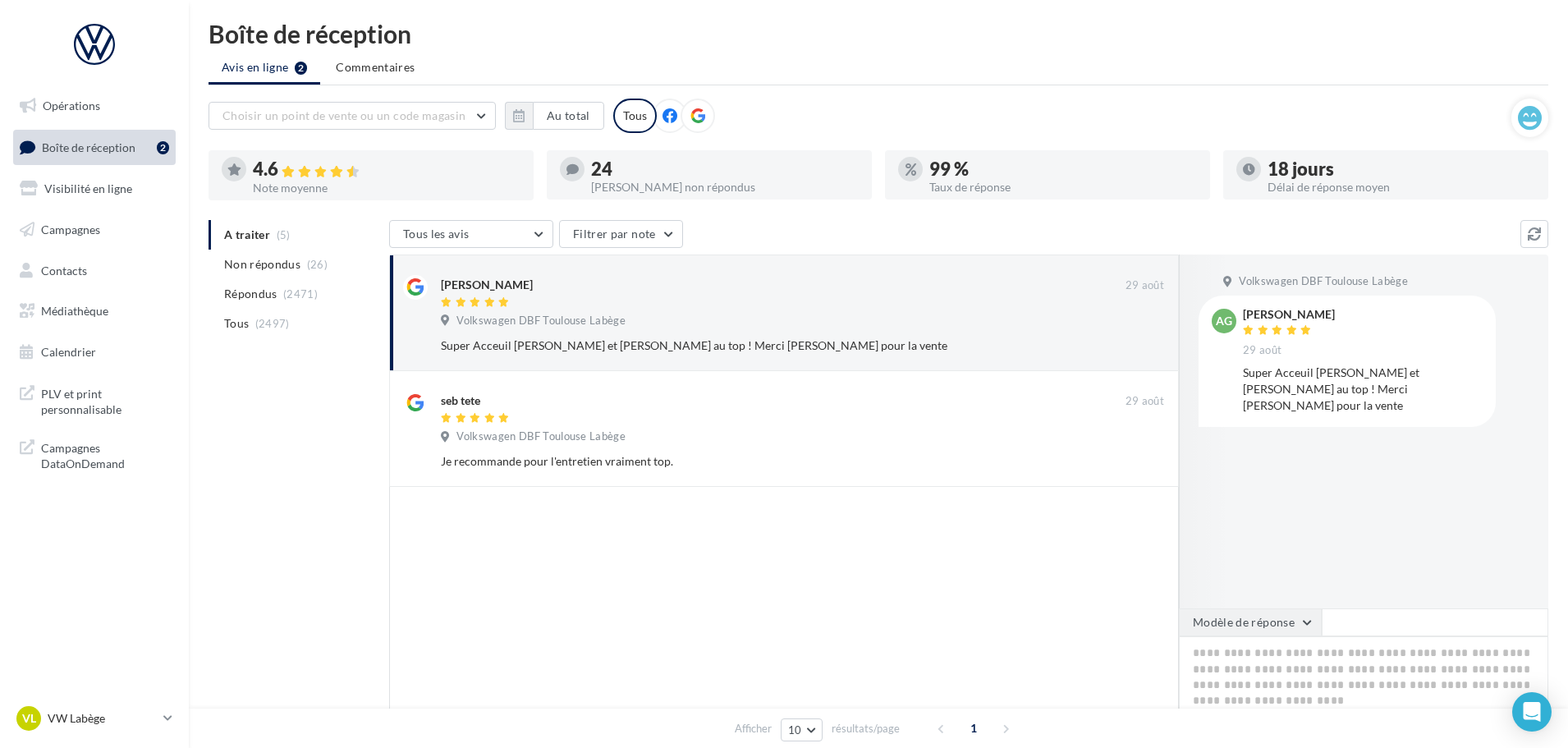
scroll to position [154, 0]
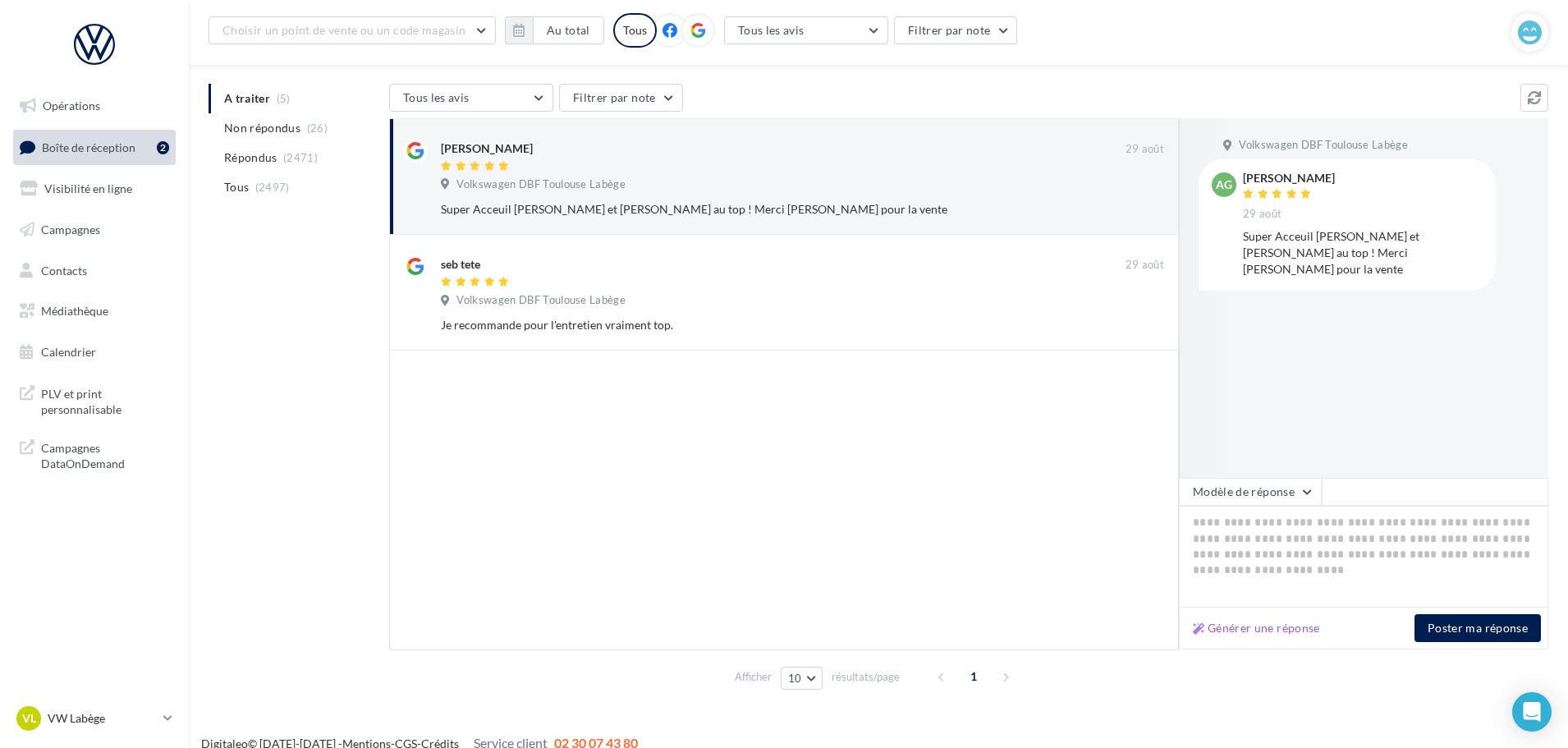
click at [1275, 615] on div "Générer une réponse Poster ma réponse" at bounding box center [1363, 627] width 370 height 42
click at [1248, 628] on button "Générer une réponse" at bounding box center [1256, 627] width 140 height 19
type textarea "**********"
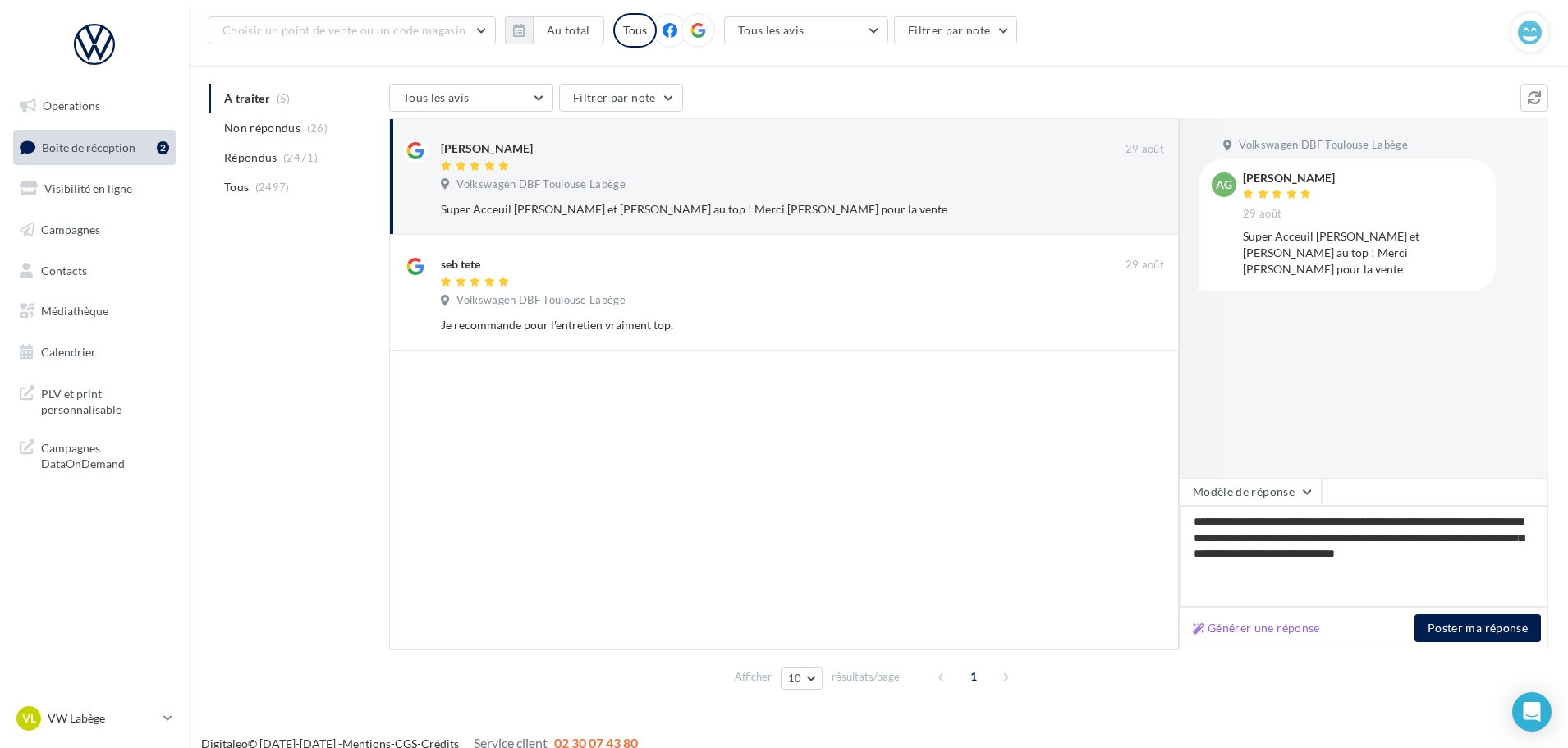
click at [1295, 524] on textarea "**********" at bounding box center [1363, 556] width 370 height 101
click at [1469, 632] on button "Poster ma réponse" at bounding box center [1477, 627] width 126 height 28
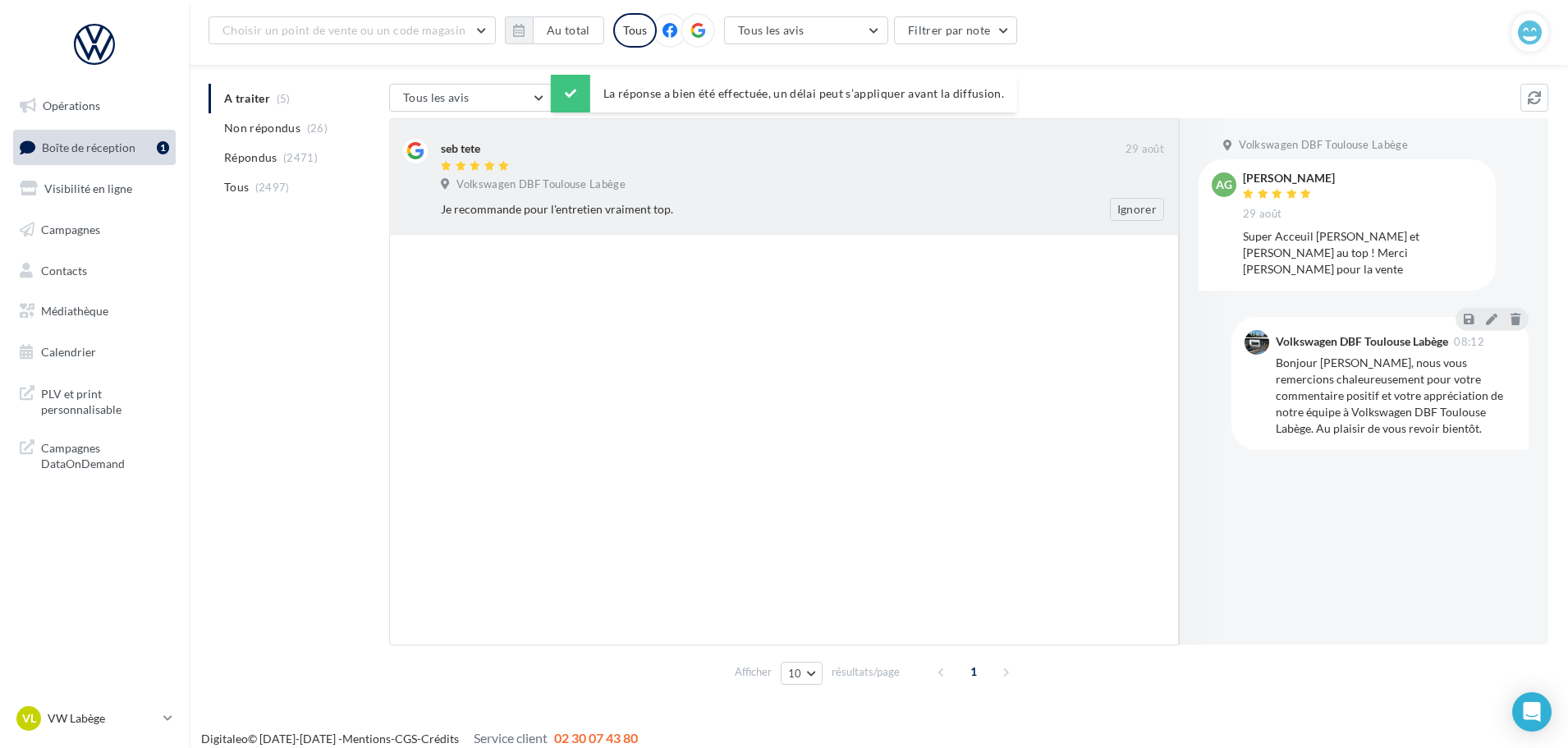
click at [569, 199] on div "Je recommande pour l'entretien vraiment top. Ignorer" at bounding box center [809, 209] width 737 height 23
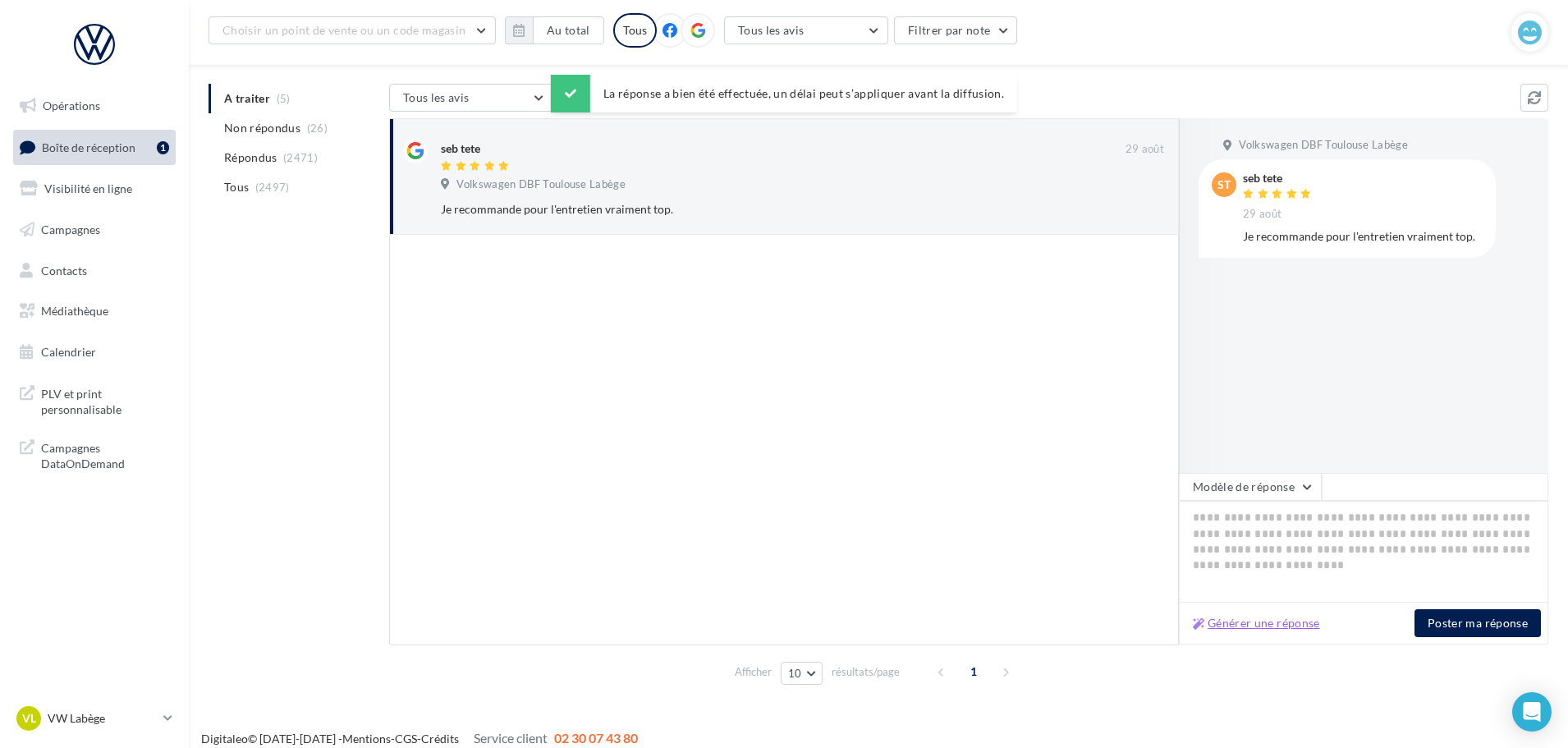
click at [1287, 617] on button "Générer une réponse" at bounding box center [1256, 623] width 140 height 19
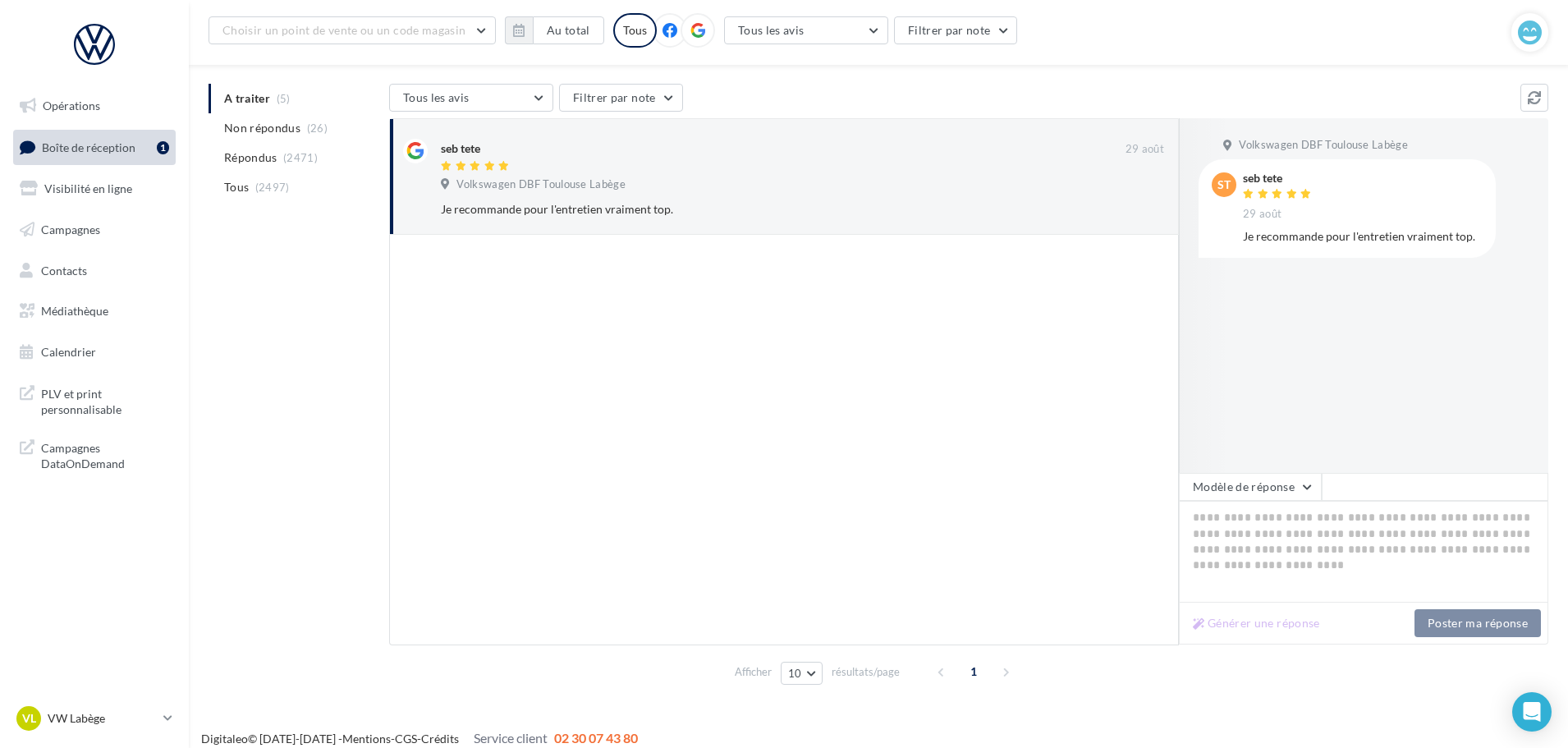
type textarea "**********"
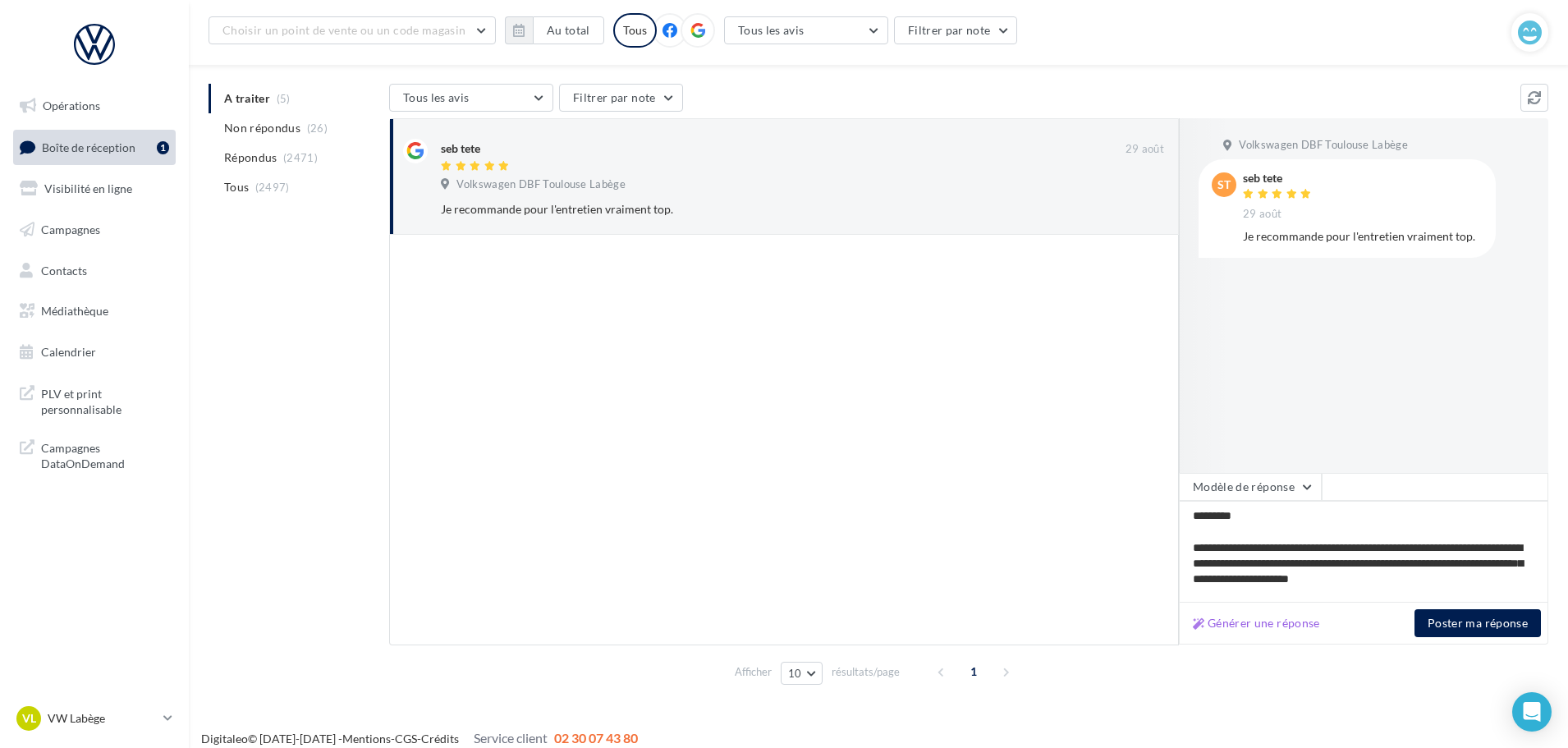
scroll to position [40, 0]
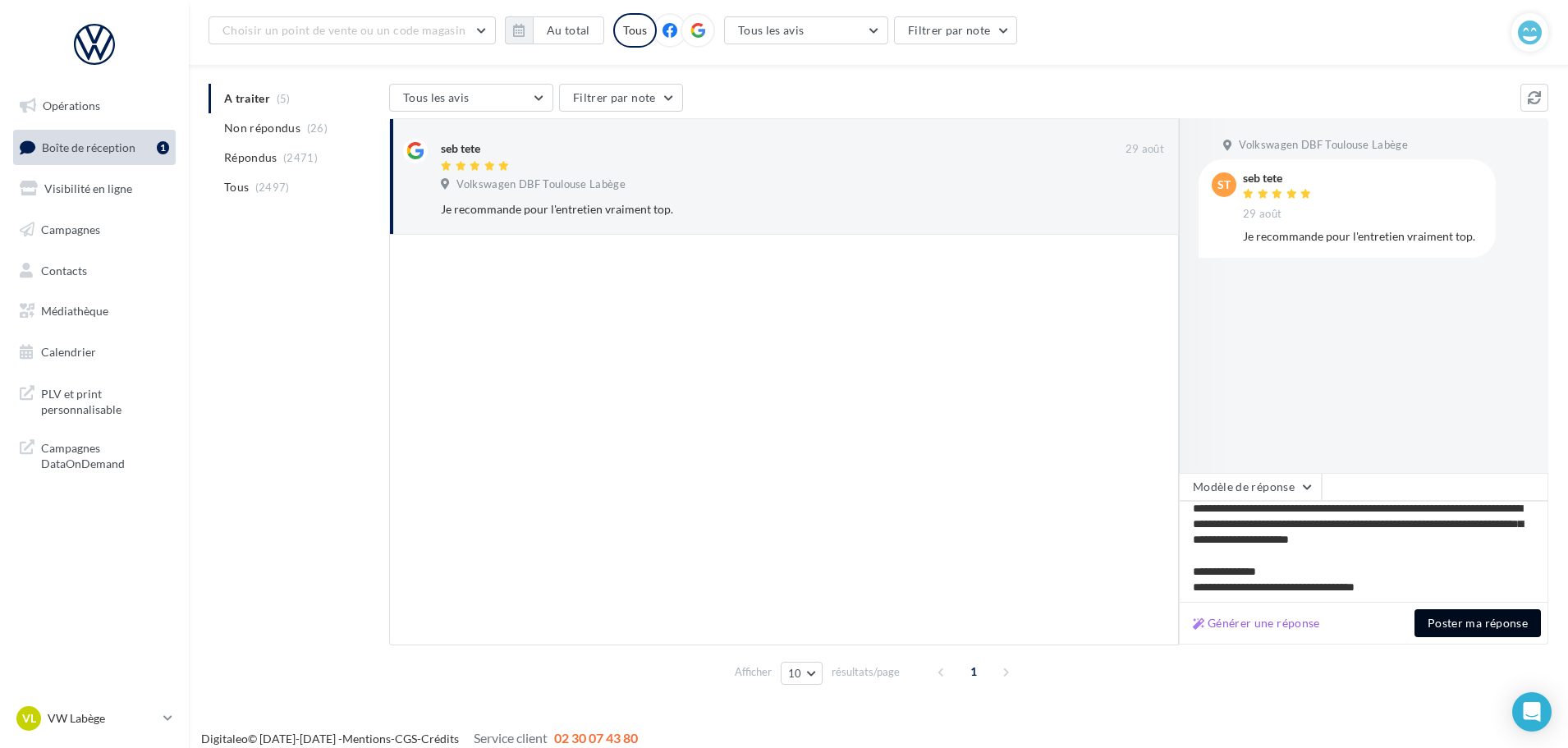
click at [1488, 617] on button "Poster ma réponse" at bounding box center [1477, 623] width 126 height 28
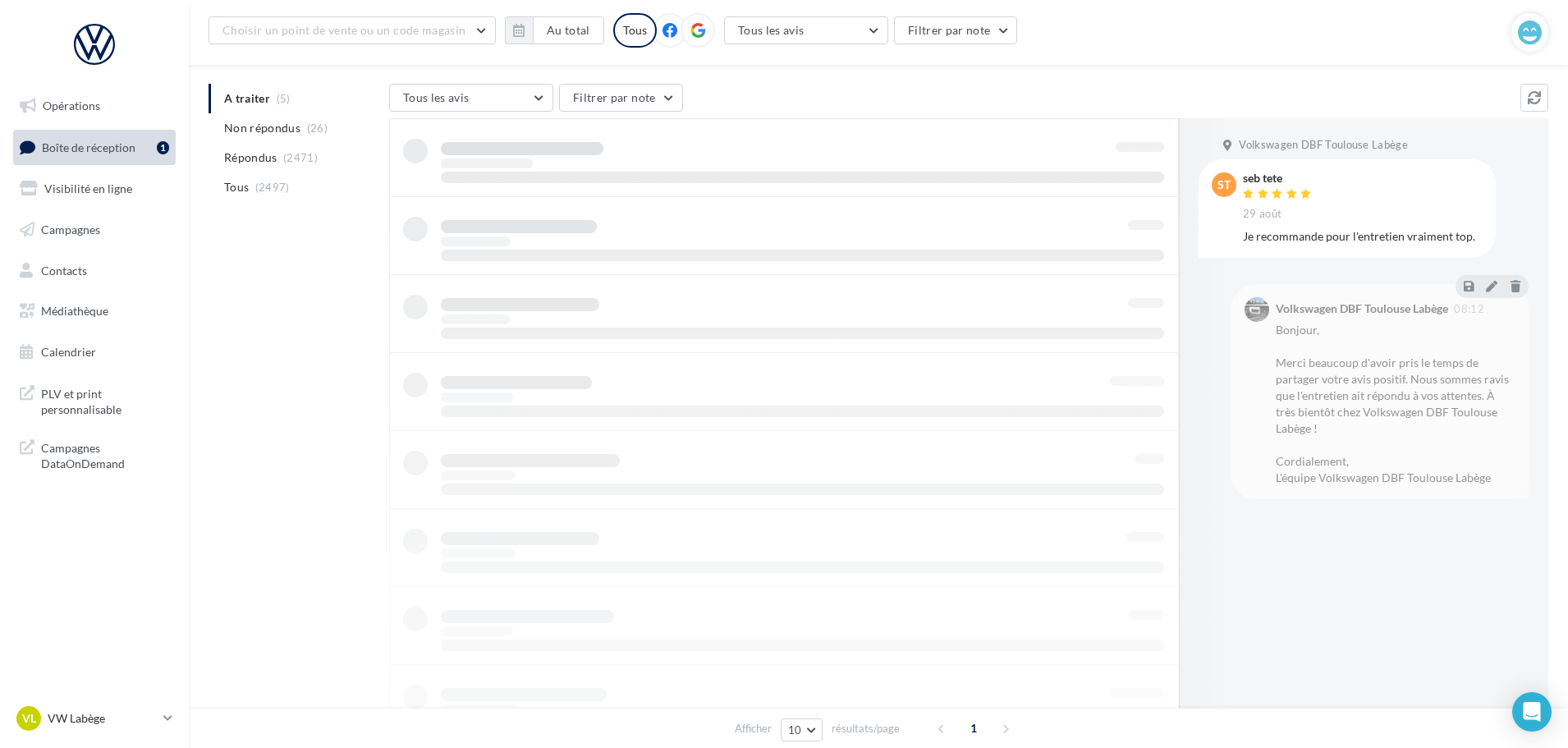
scroll to position [26, 0]
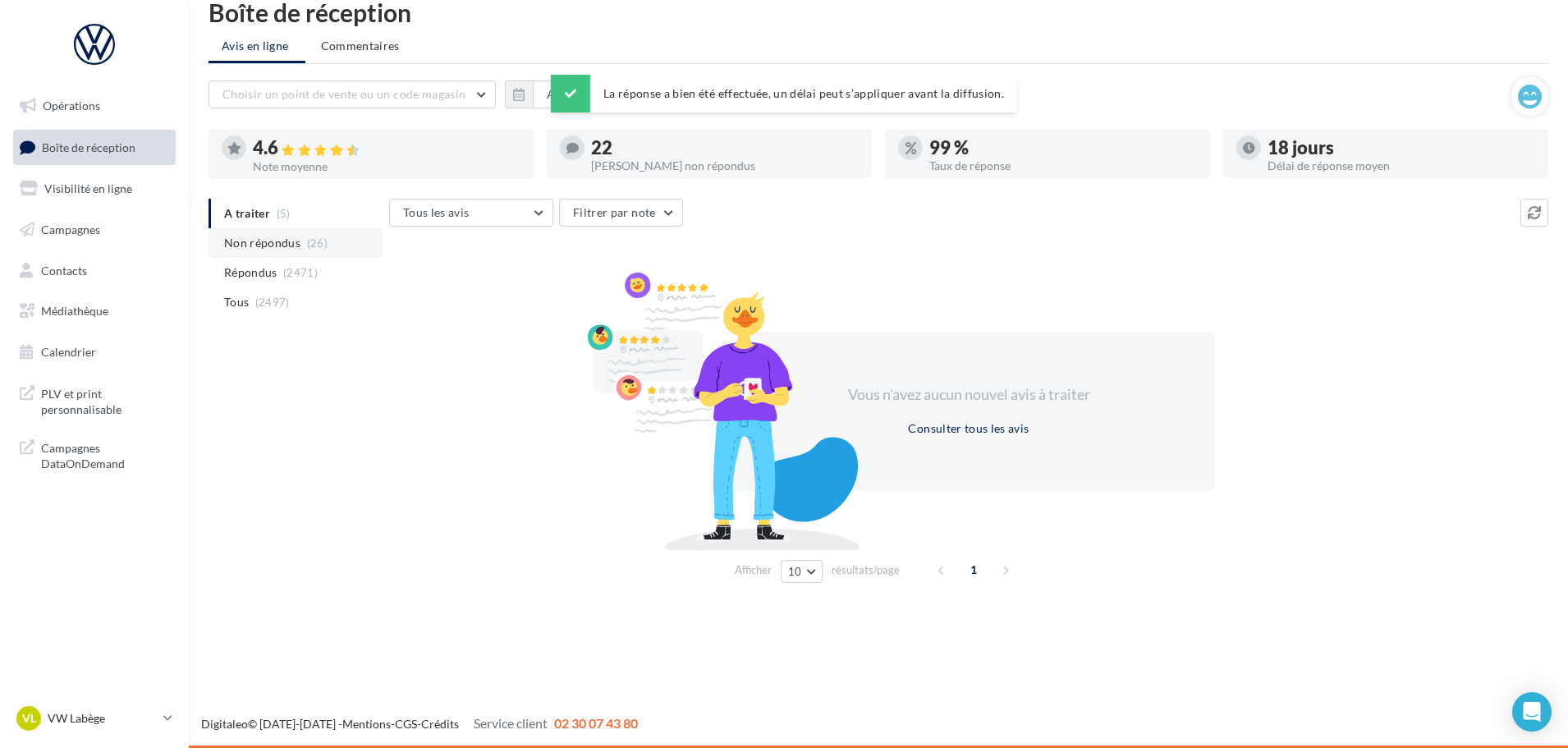
click at [283, 250] on span "Non répondus" at bounding box center [262, 242] width 76 height 16
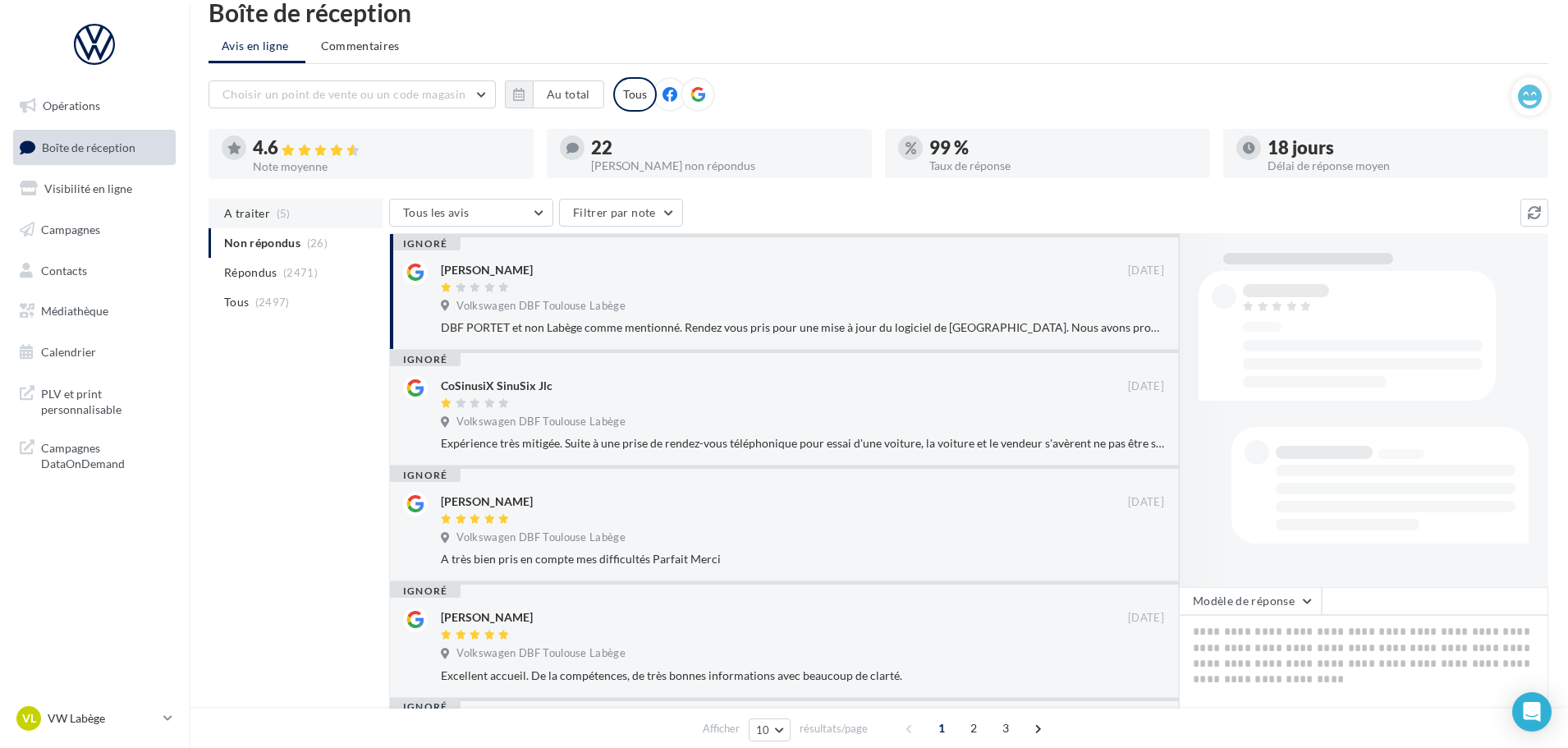
click at [249, 205] on li "A traiter (5)" at bounding box center [295, 213] width 174 height 30
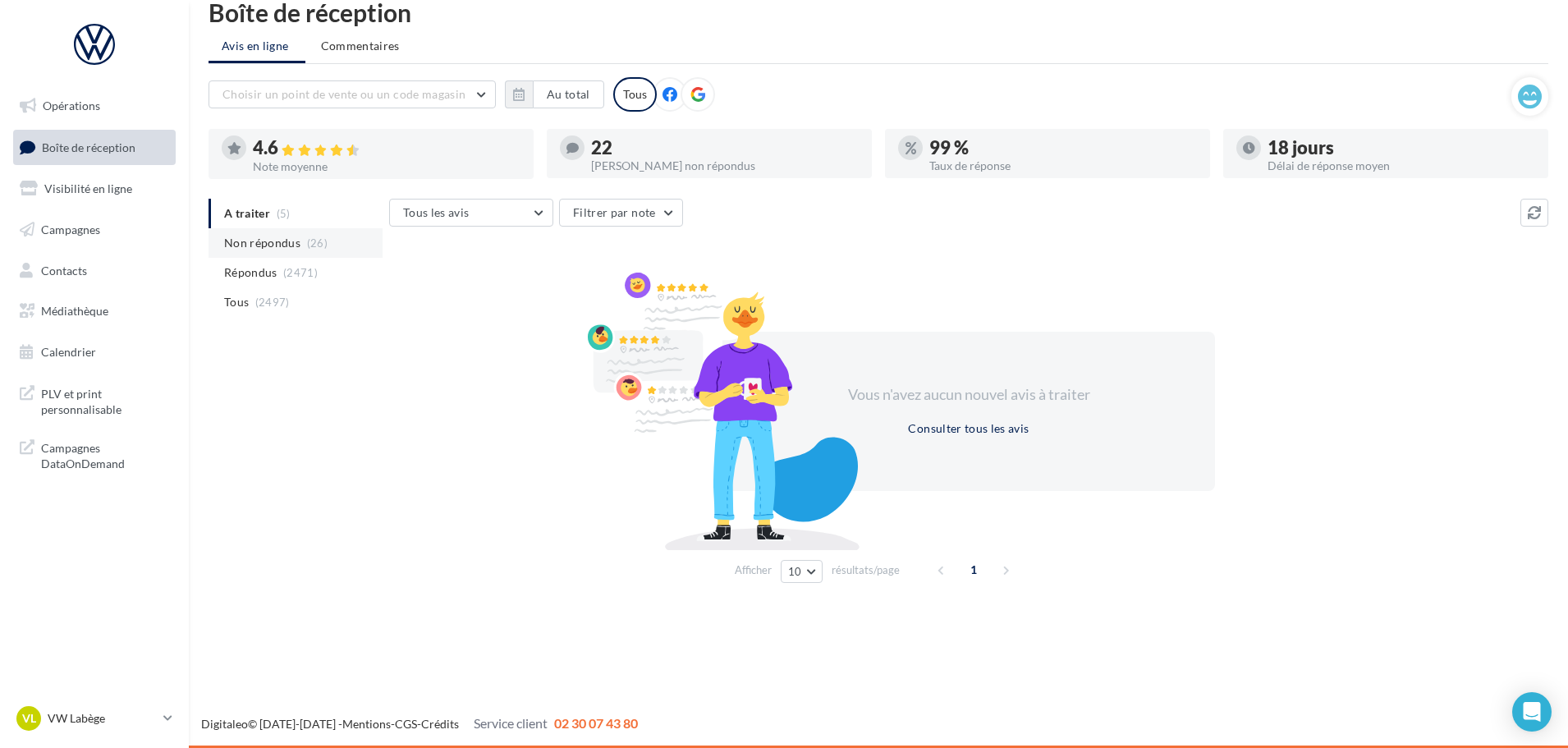
click at [292, 239] on span "Non répondus" at bounding box center [262, 242] width 76 height 16
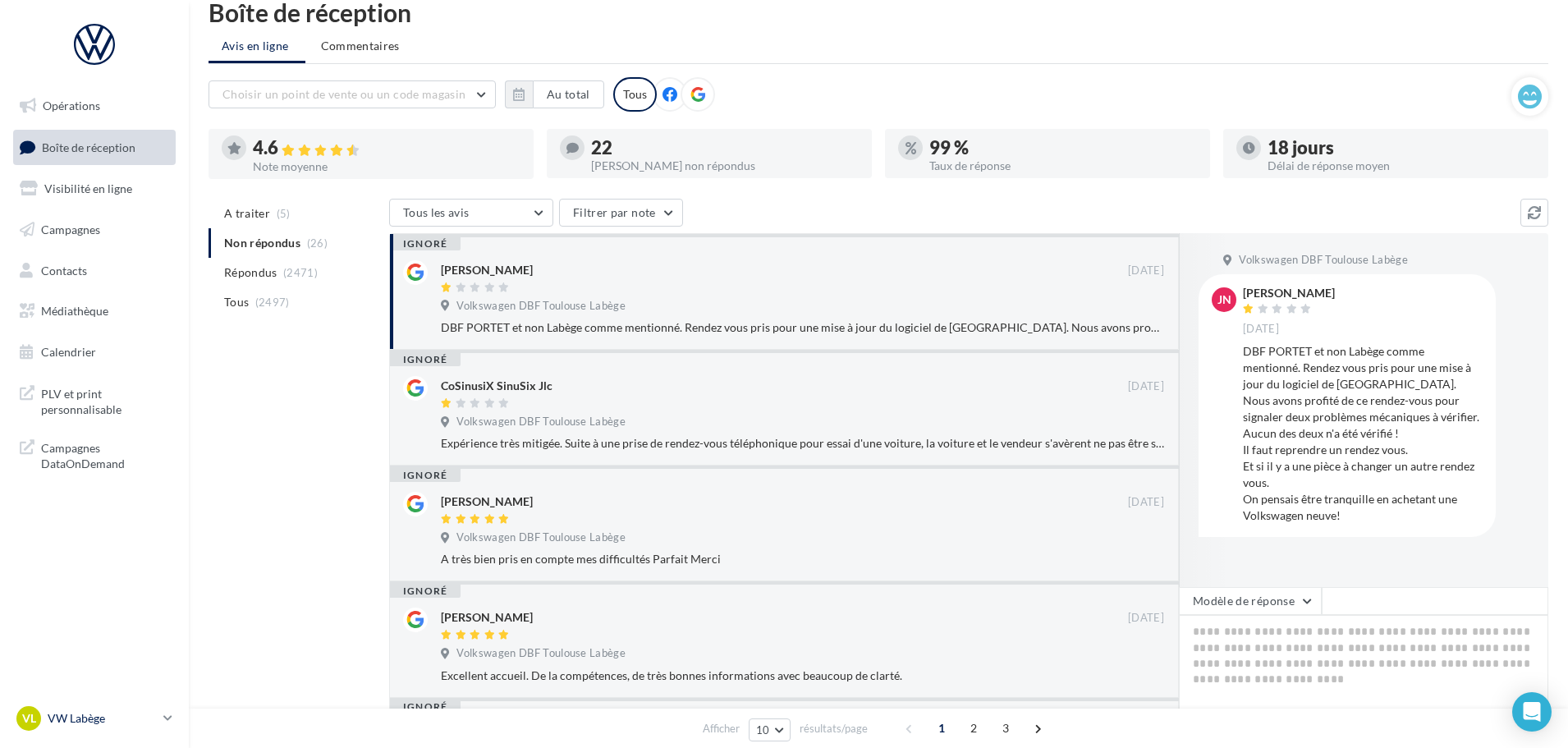
click at [166, 713] on icon at bounding box center [167, 717] width 9 height 14
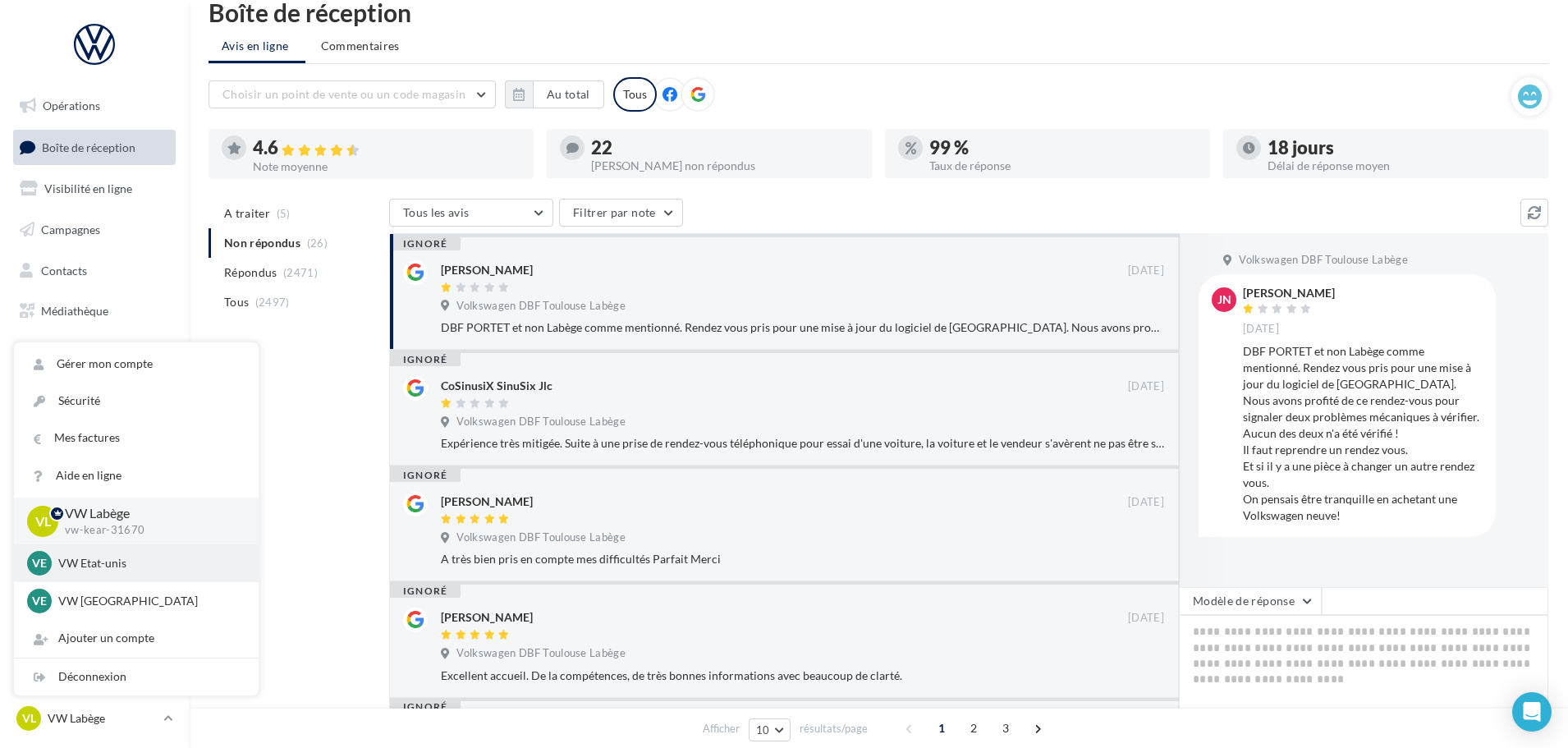
click at [88, 572] on div "VE VW Etat-unis vw-kear-31201" at bounding box center [136, 564] width 218 height 25
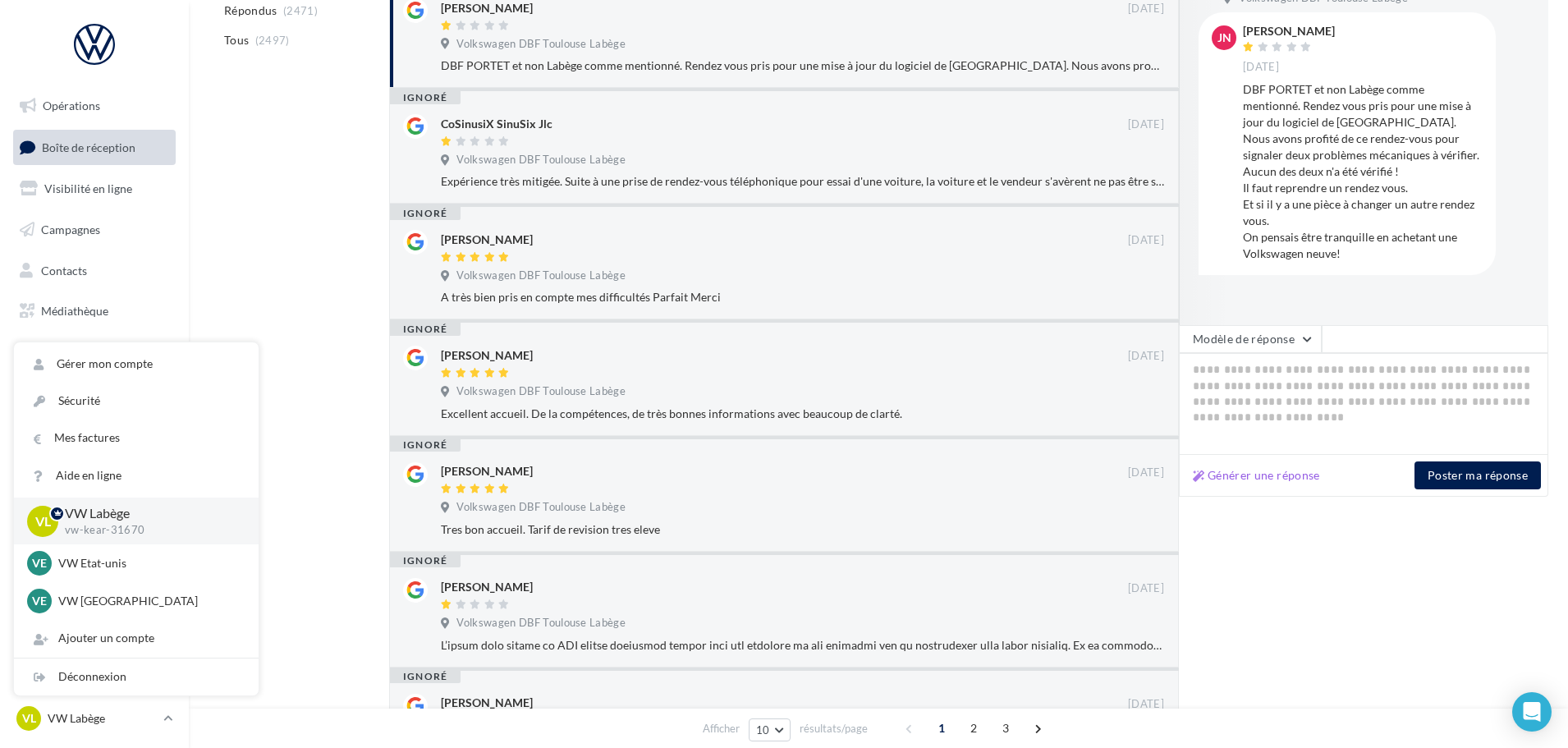
scroll to position [532, 0]
